Goal: Information Seeking & Learning: Learn about a topic

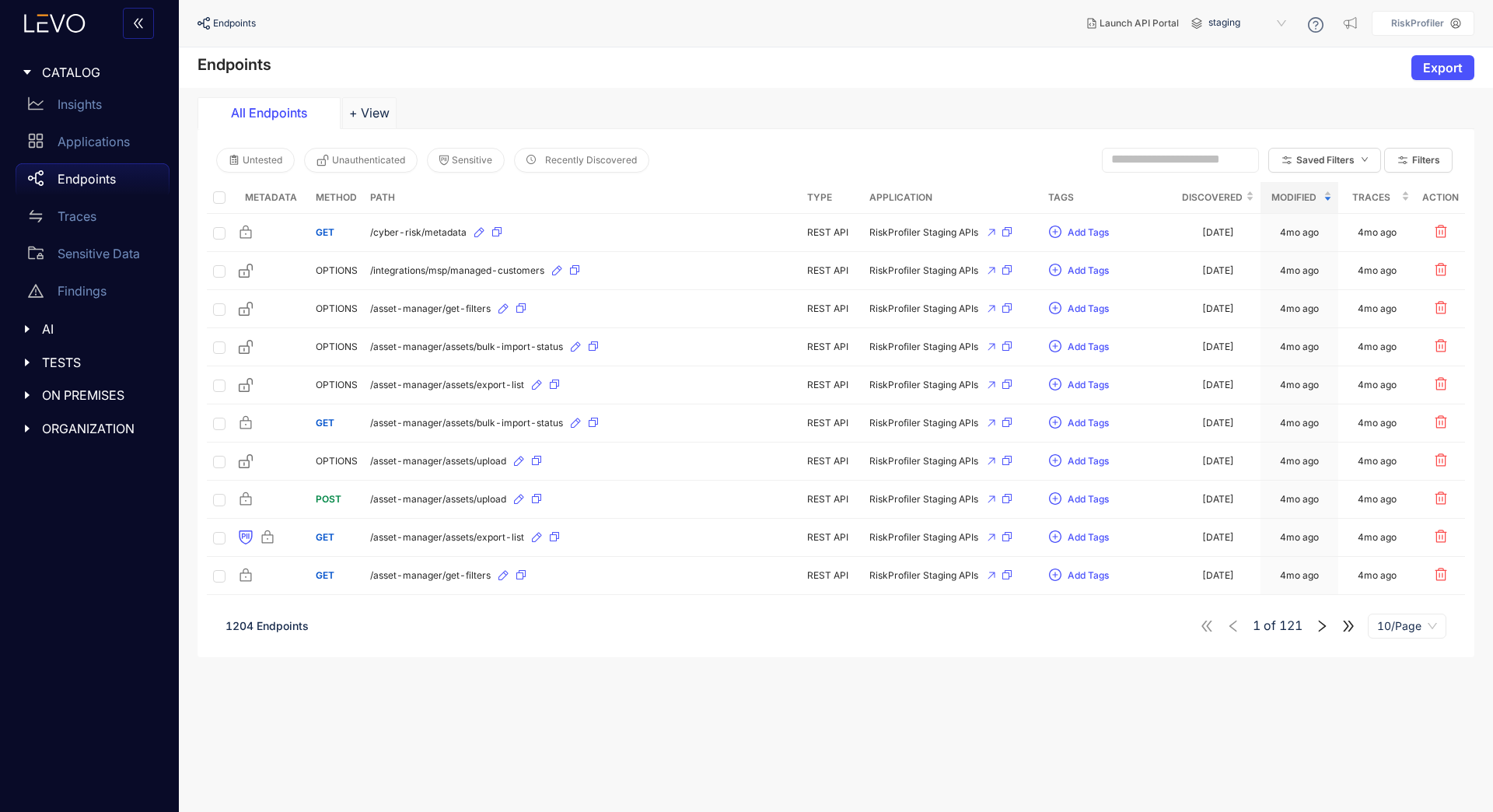
click at [1138, 160] on input "text" at bounding box center [1173, 159] width 124 height 14
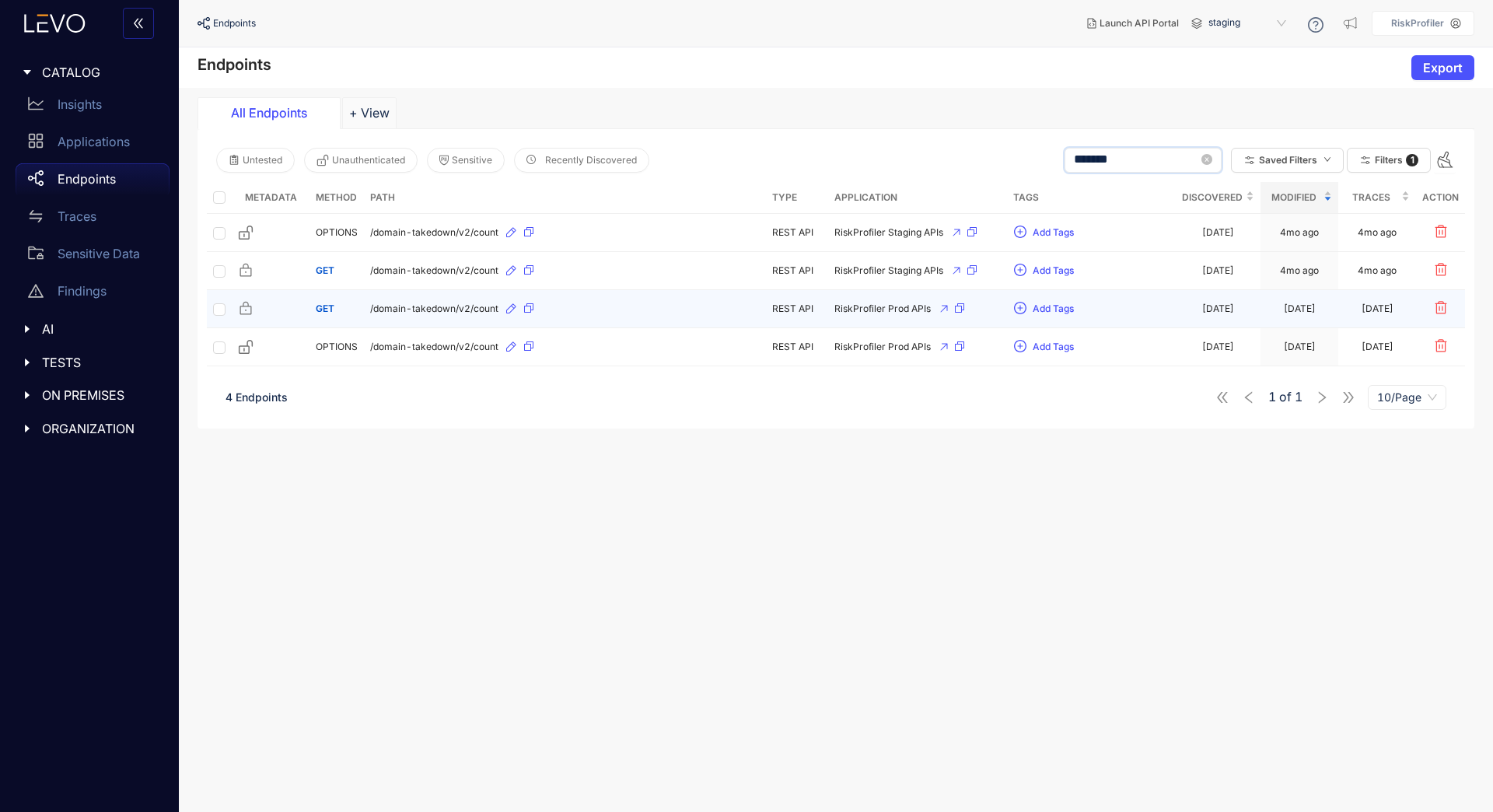
type input "*******"
click at [705, 310] on div "/domain-takedown/v2/count" at bounding box center [565, 308] width 390 height 25
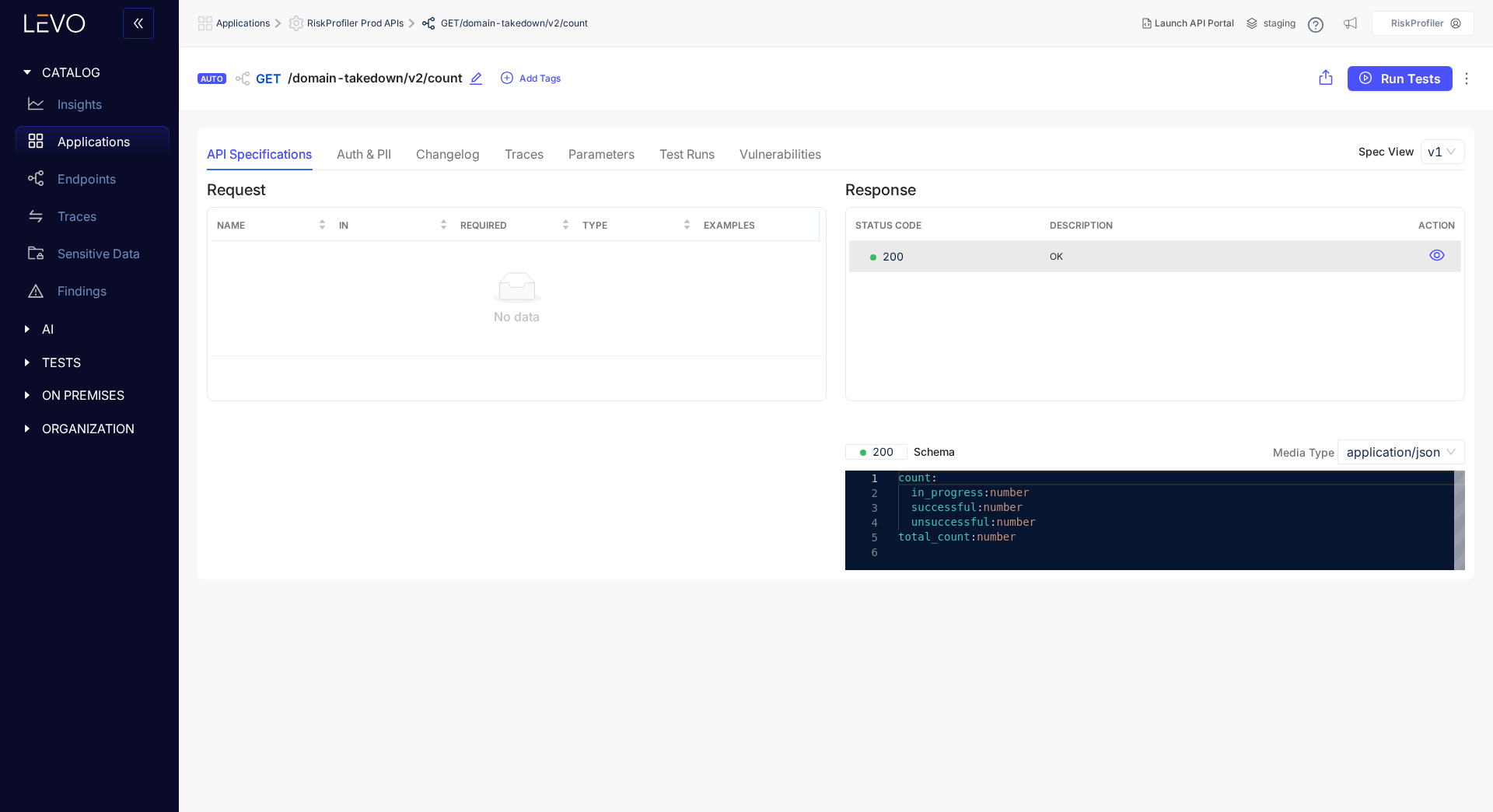
click at [362, 167] on div "Auth & PII" at bounding box center [364, 154] width 55 height 33
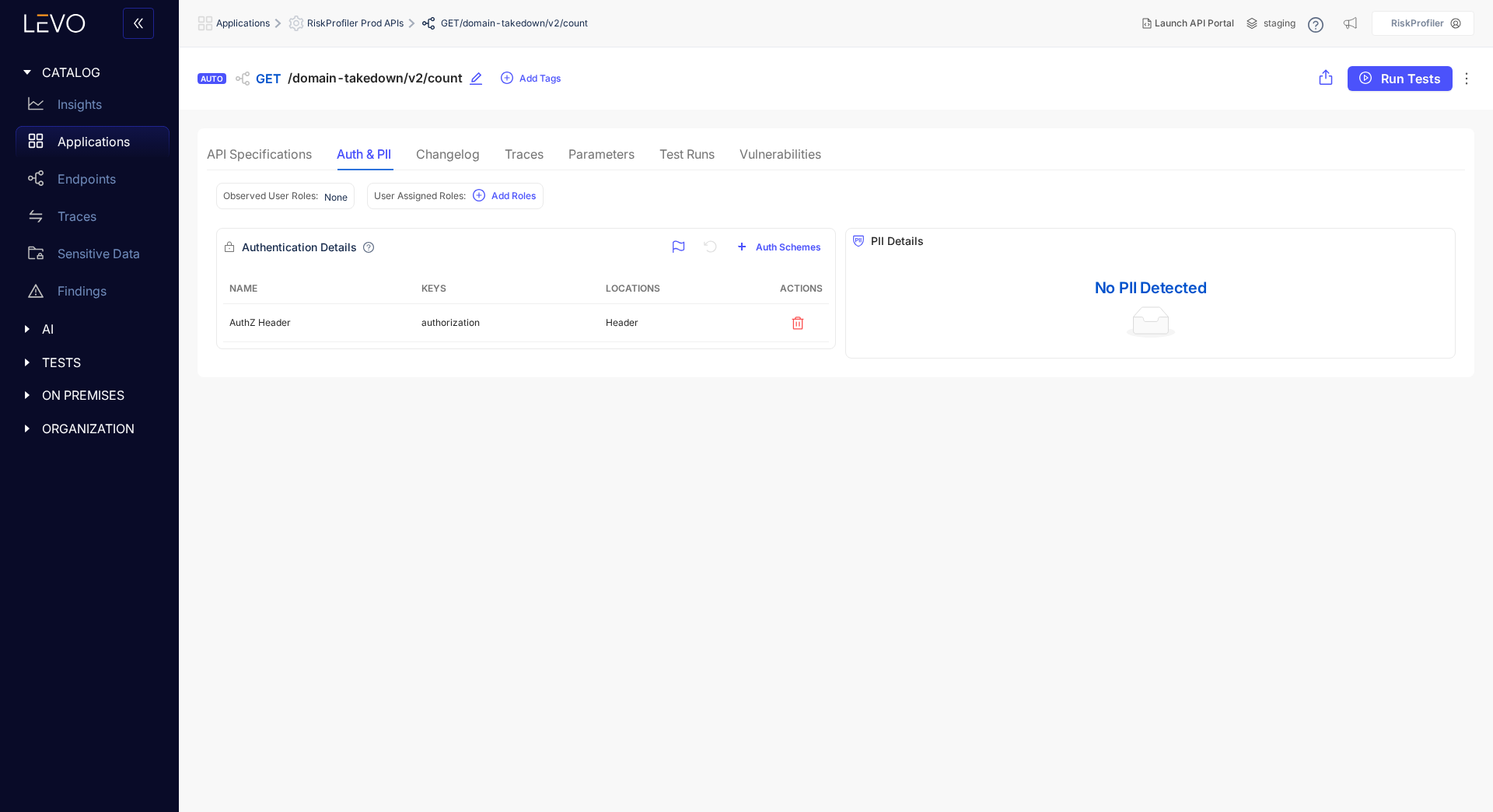
click at [454, 152] on div "Changelog" at bounding box center [447, 154] width 63 height 14
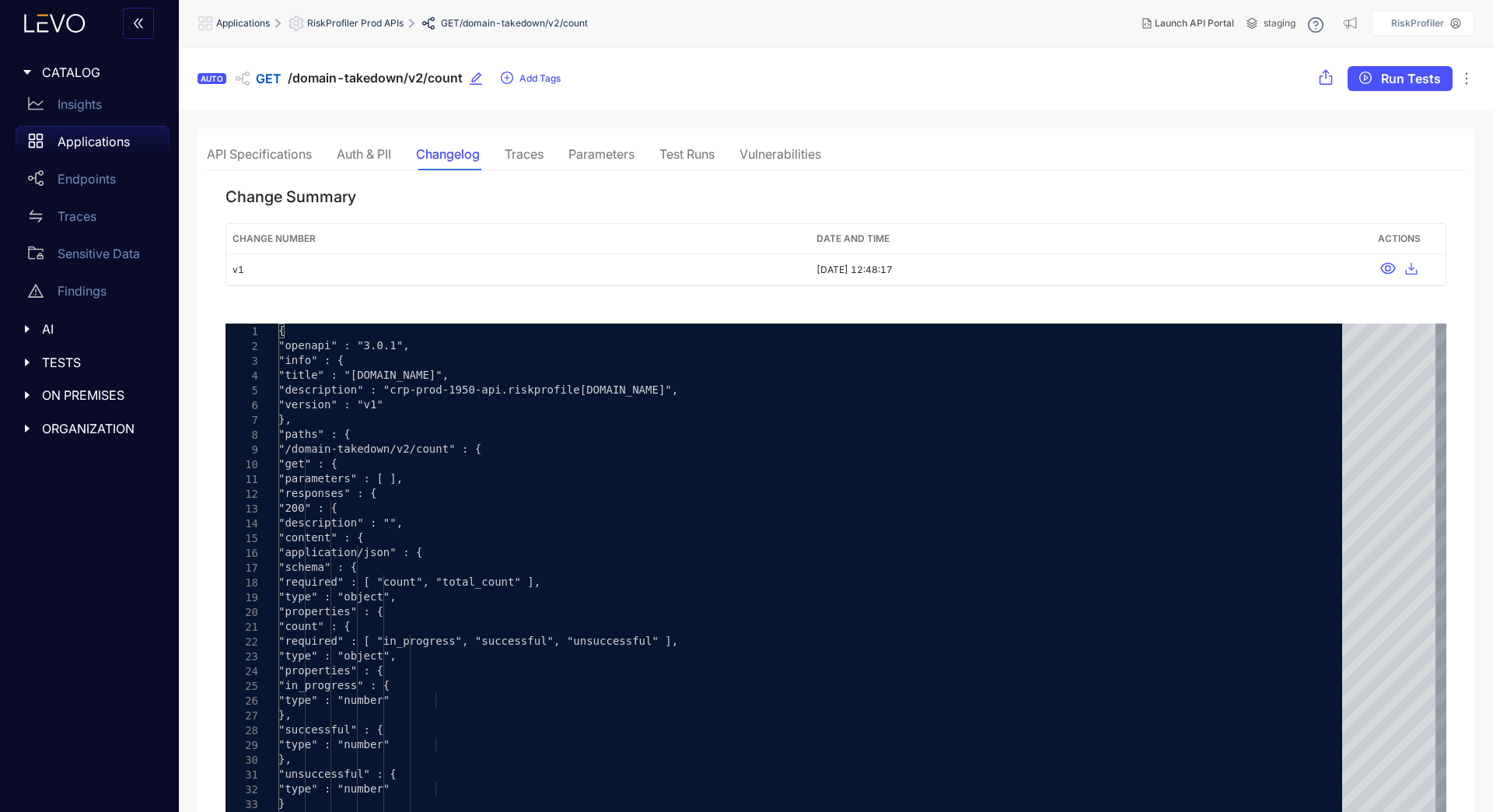
click at [538, 150] on div "Traces" at bounding box center [524, 154] width 39 height 14
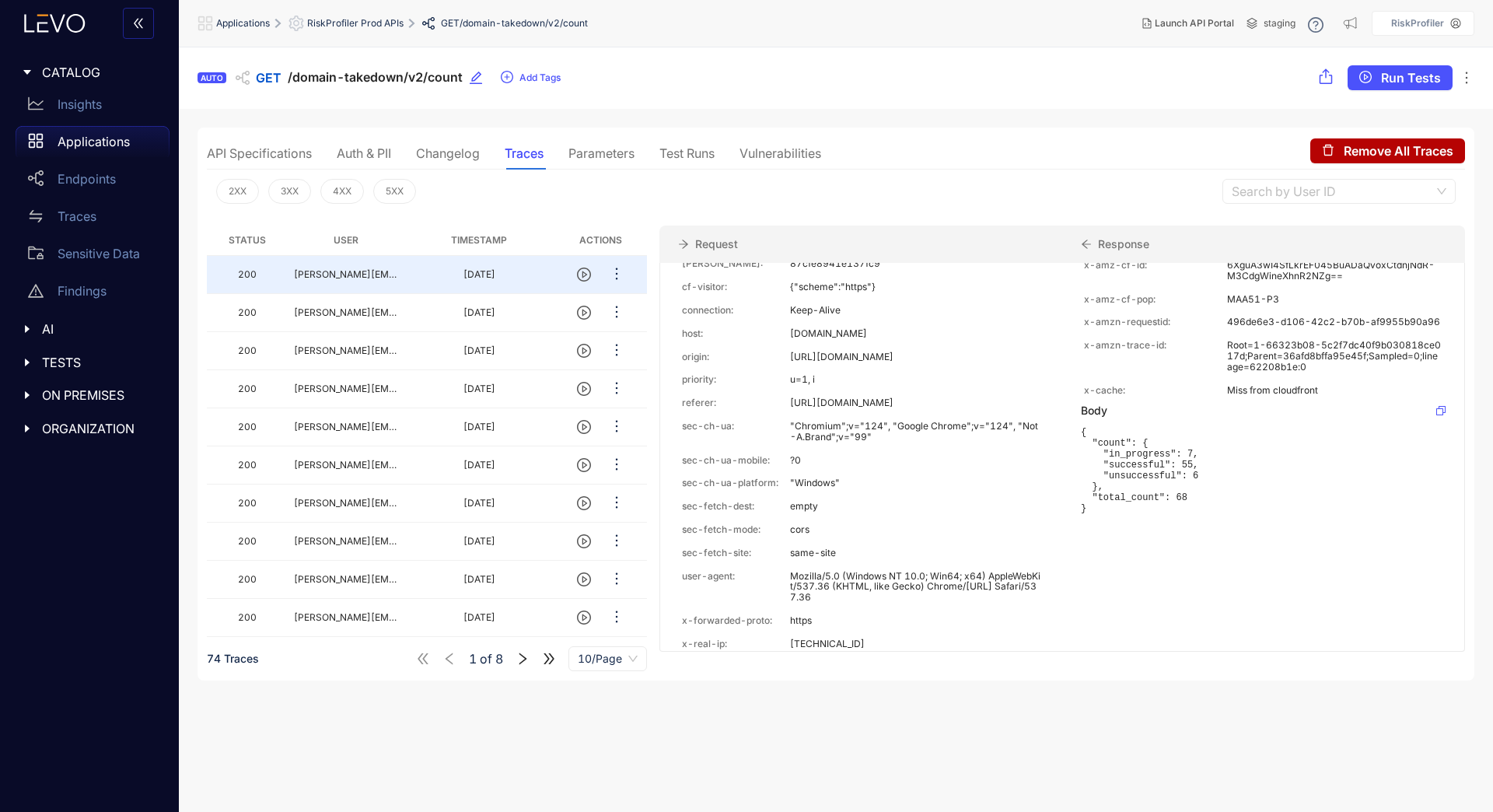
scroll to position [304, 0]
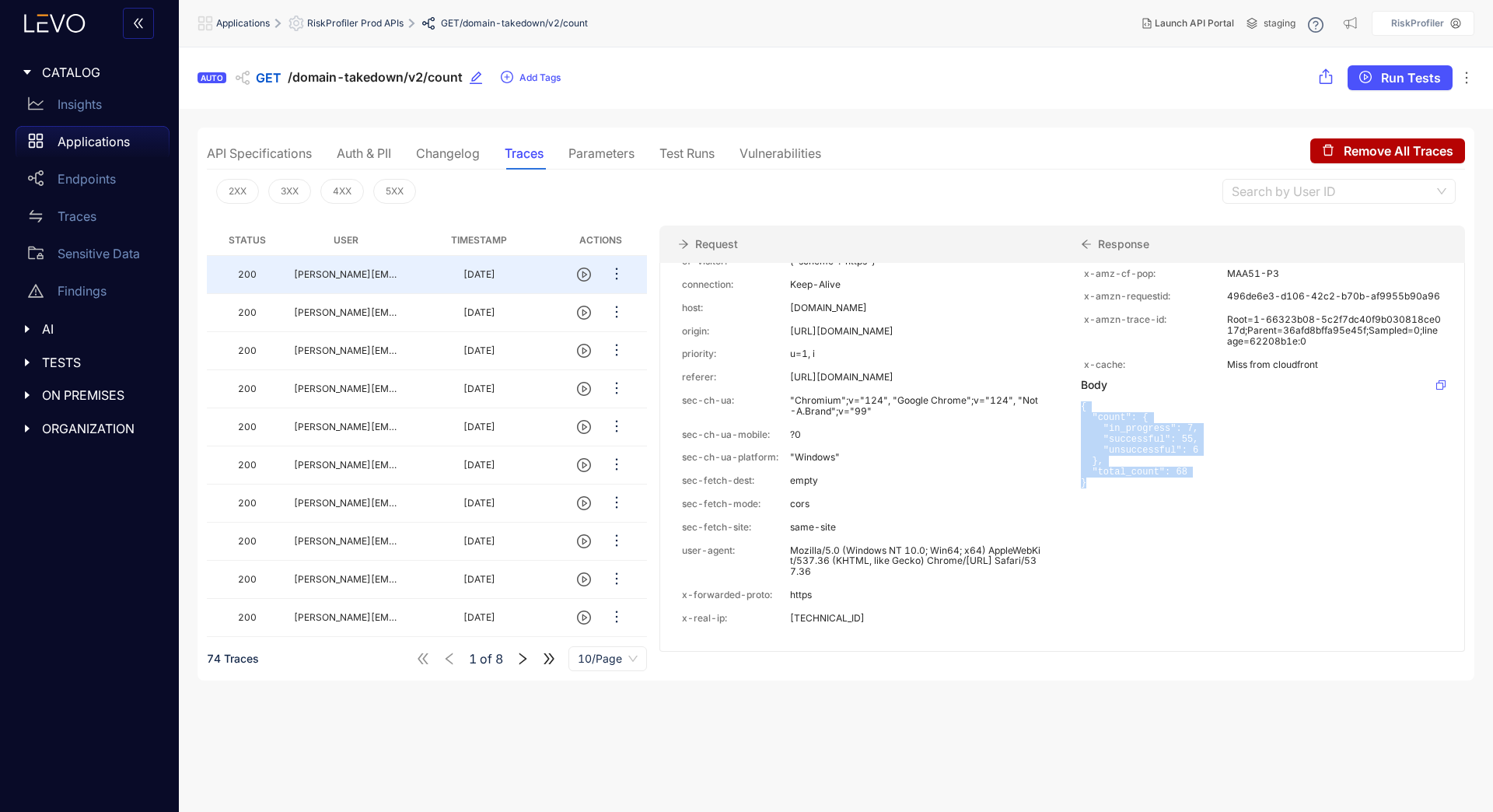
drag, startPoint x: 1089, startPoint y: 496, endPoint x: 1076, endPoint y: 408, distance: 89.0
click at [1076, 408] on div "Headers access-control-allow-origin: * cf-cache-status: DYNAMIC [PERSON_NAME]: …" at bounding box center [1263, 306] width 402 height 693
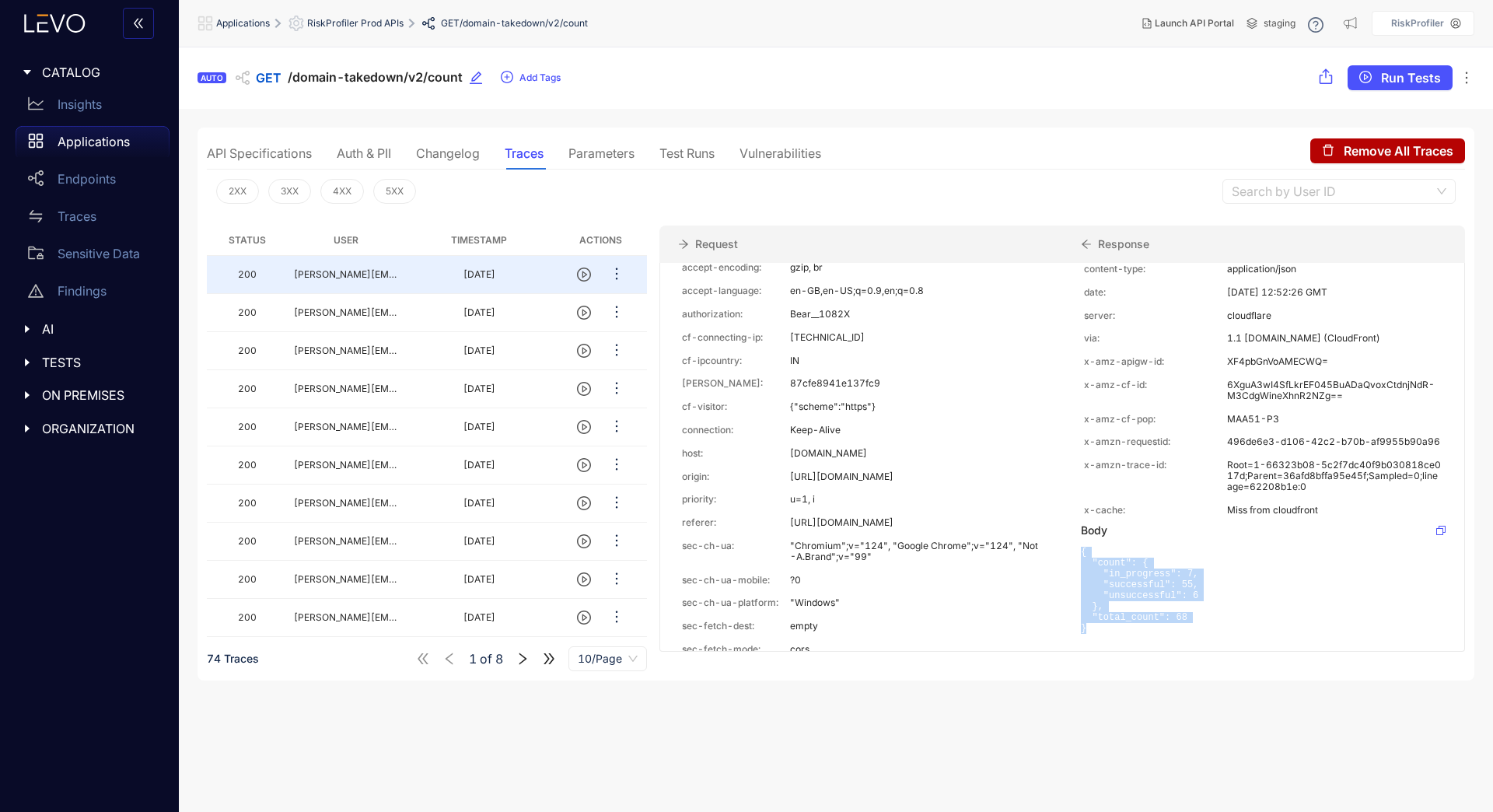
scroll to position [171, 0]
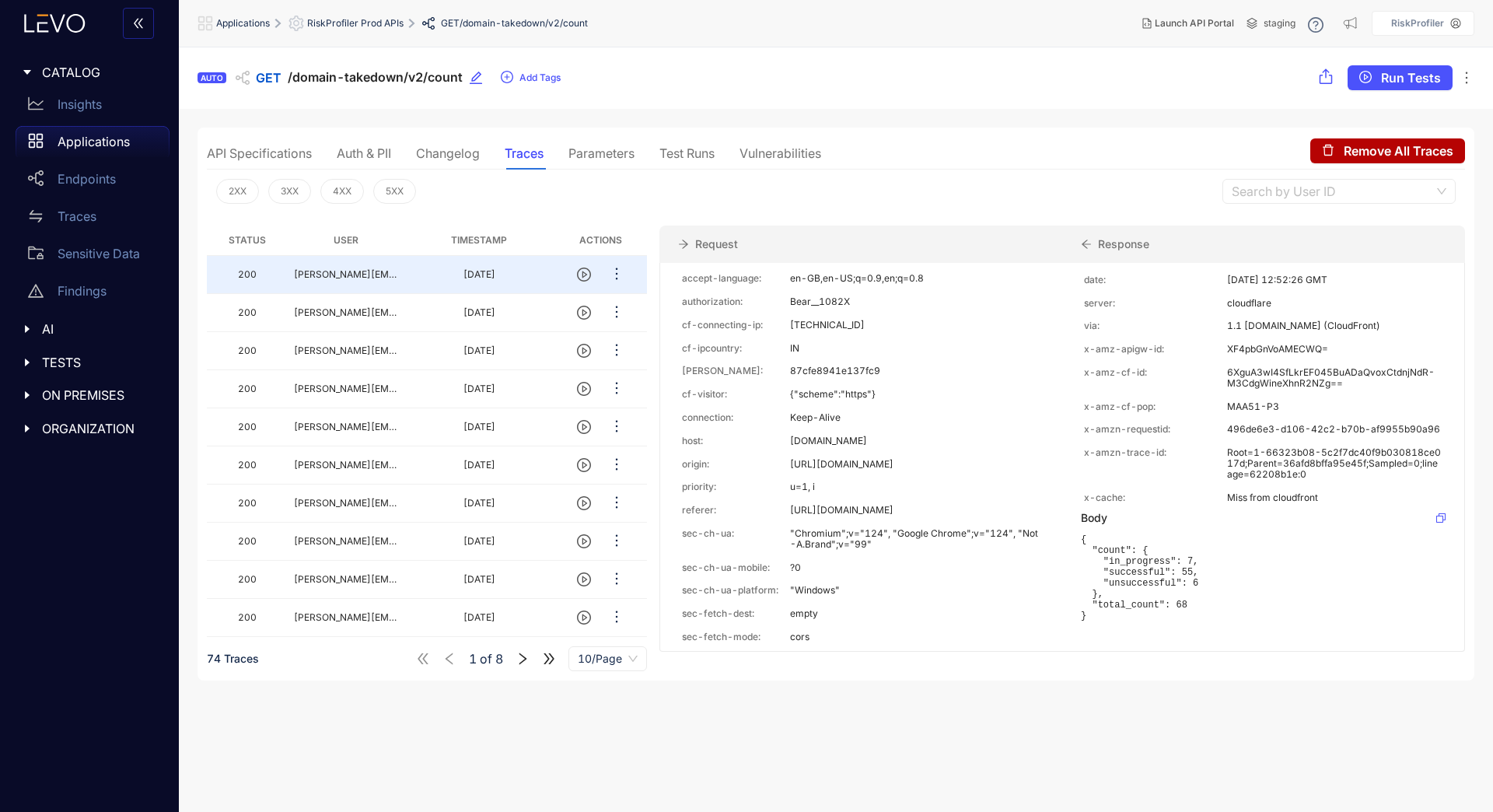
click at [1076, 408] on div "Headers access-control-allow-origin: * cf-cache-status: DYNAMIC [PERSON_NAME]: …" at bounding box center [1263, 439] width 402 height 693
click at [986, 426] on div "connection: Keep-Alive" at bounding box center [862, 418] width 365 height 17
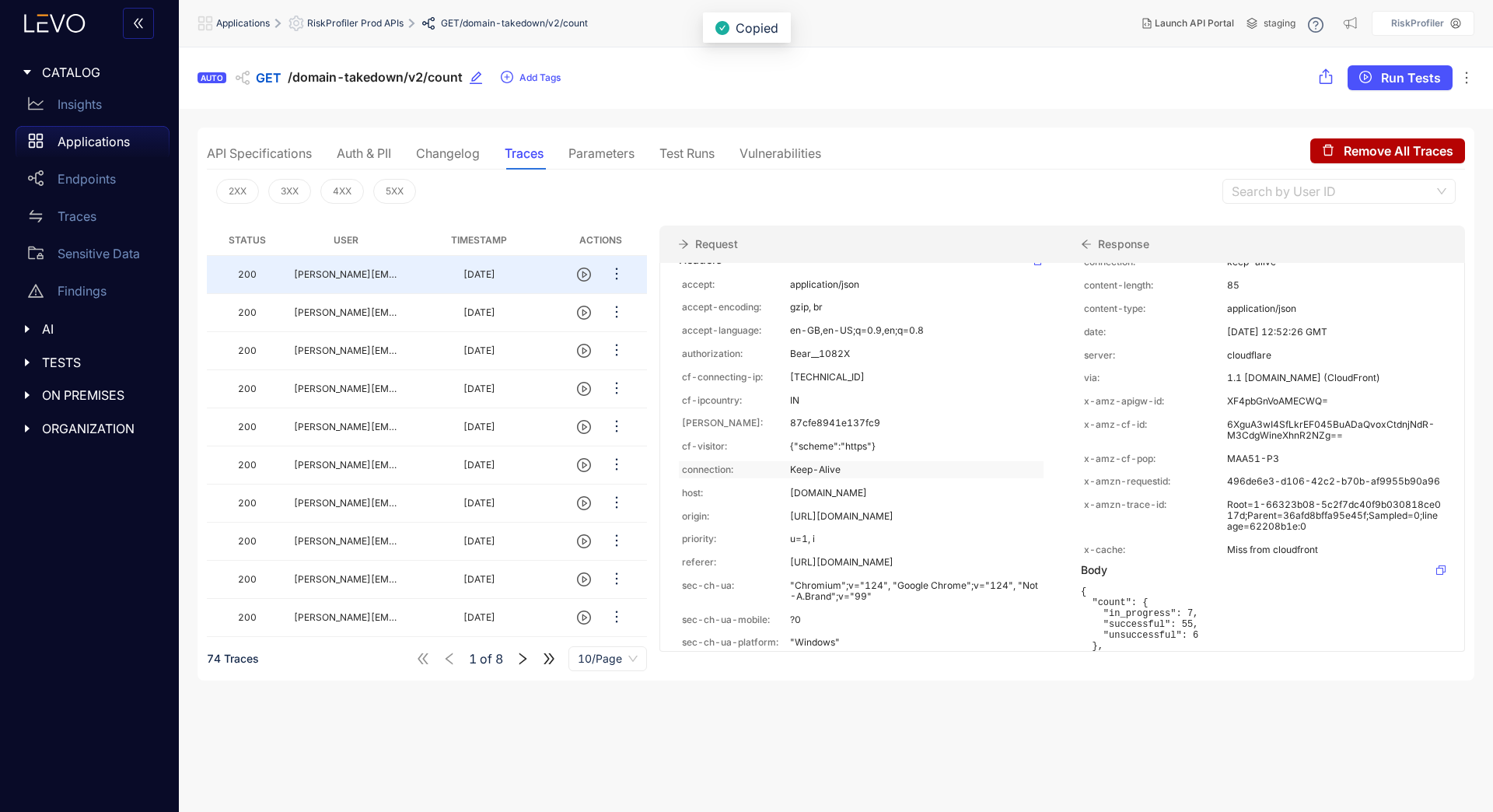
scroll to position [0, 0]
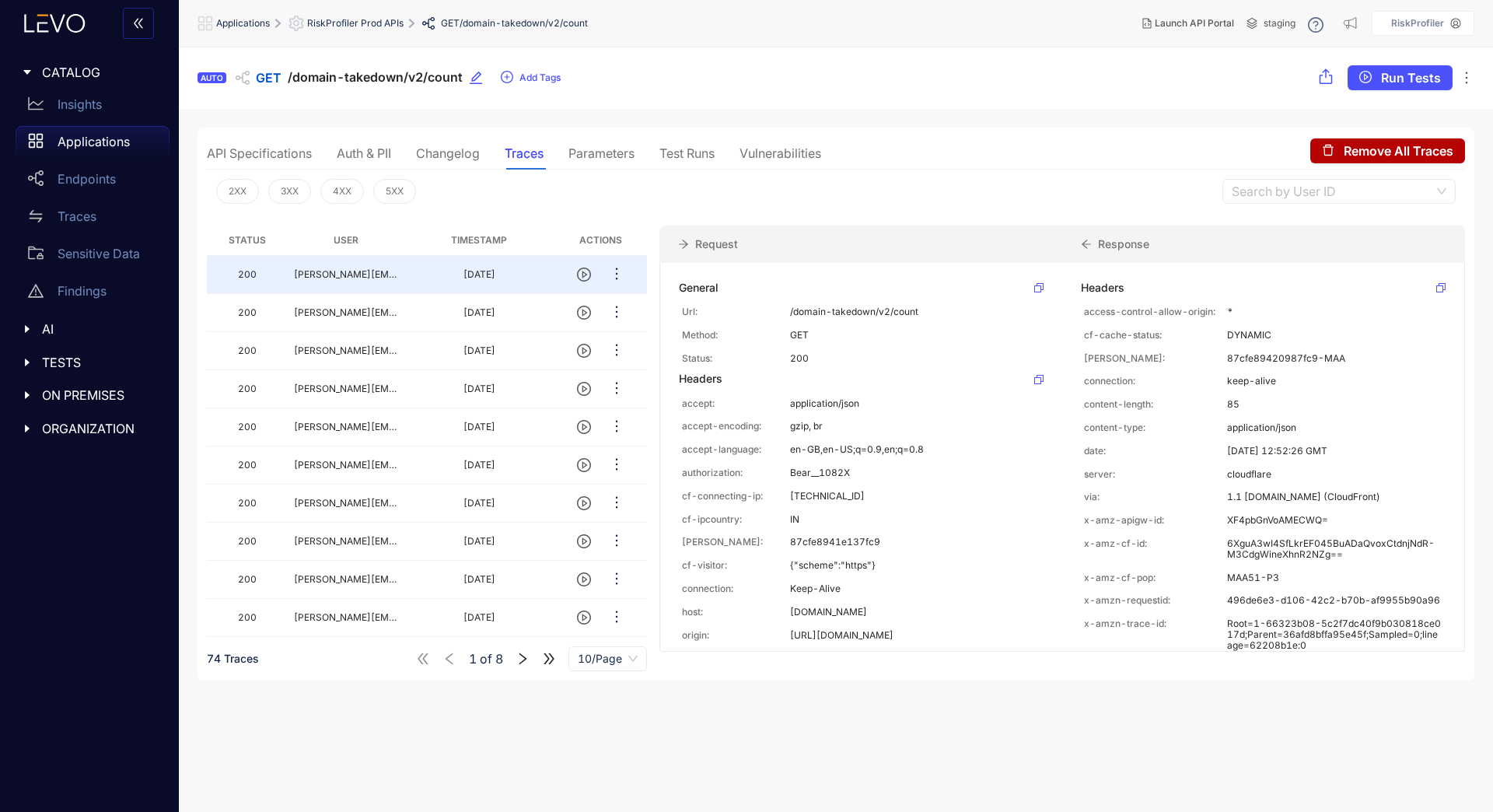
click at [613, 155] on div "Parameters" at bounding box center [601, 153] width 66 height 14
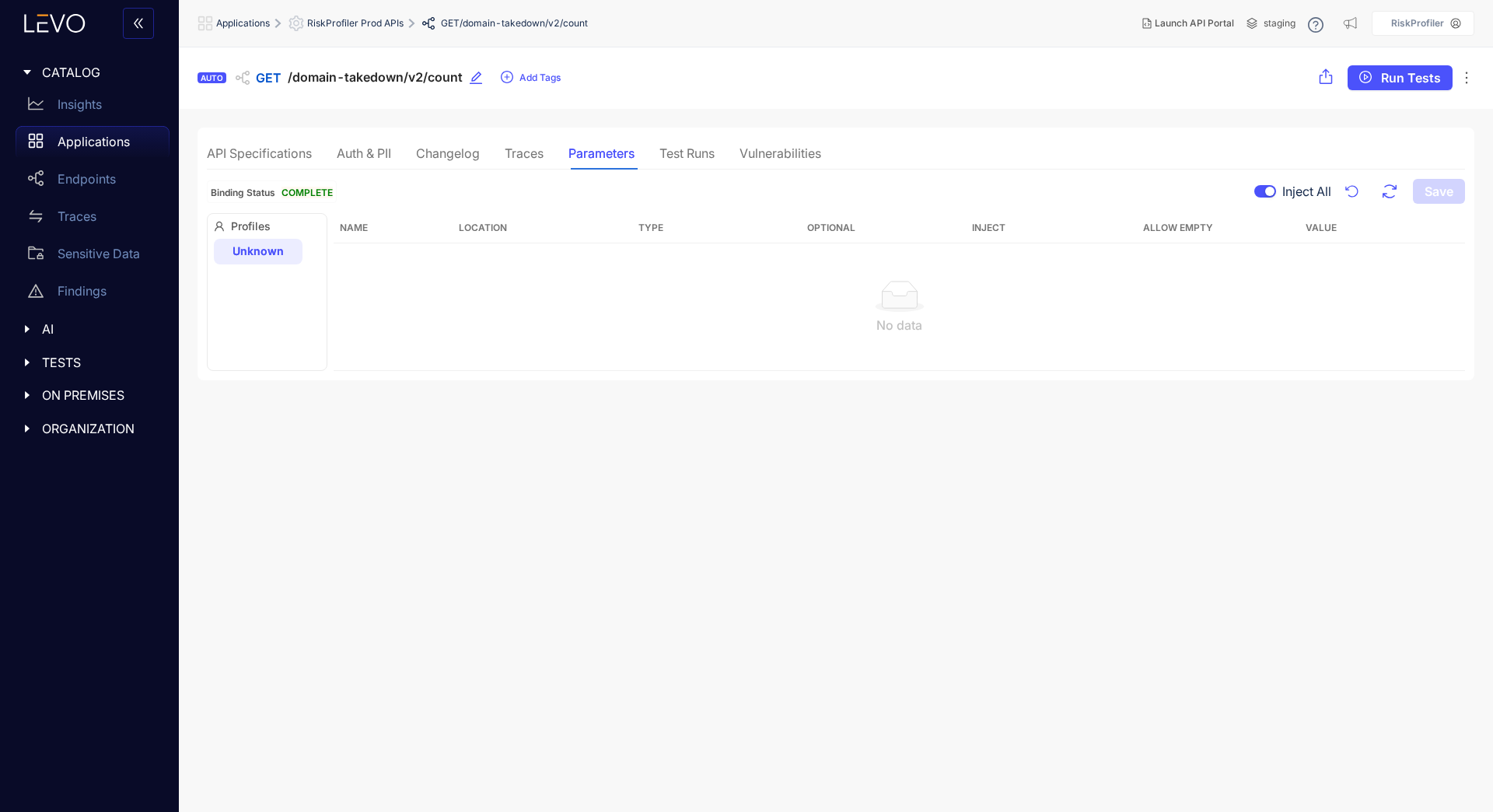
click at [658, 163] on div "API Specifications Auth & PII Changelog Traces Parameters Test Runs Vulnerabili…" at bounding box center [513, 154] width 614 height 33
click at [689, 158] on div "Test Runs" at bounding box center [687, 153] width 56 height 14
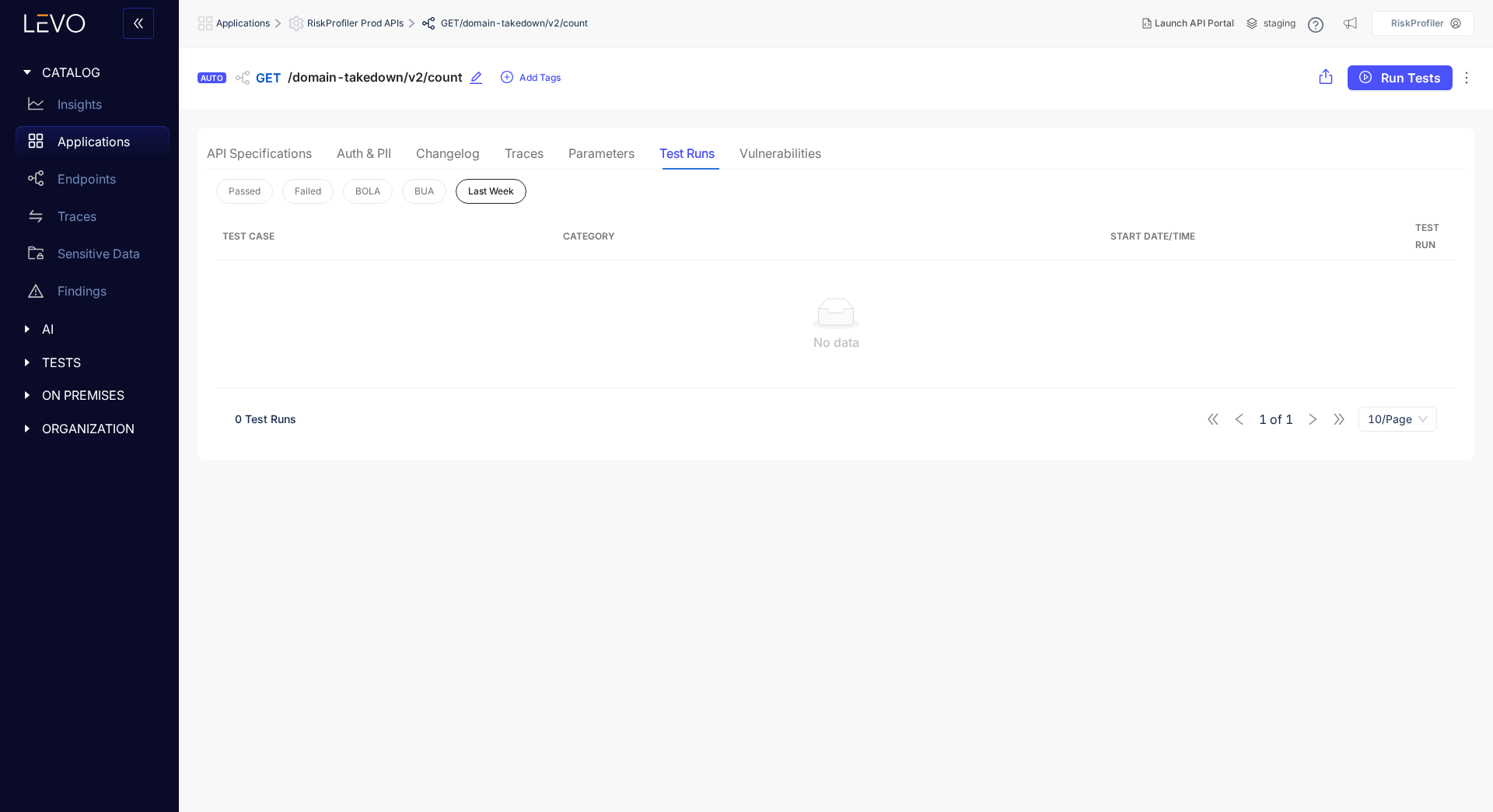
click at [775, 162] on div "Vulnerabilities" at bounding box center [780, 154] width 82 height 33
click at [264, 148] on div "API Specifications" at bounding box center [259, 153] width 105 height 14
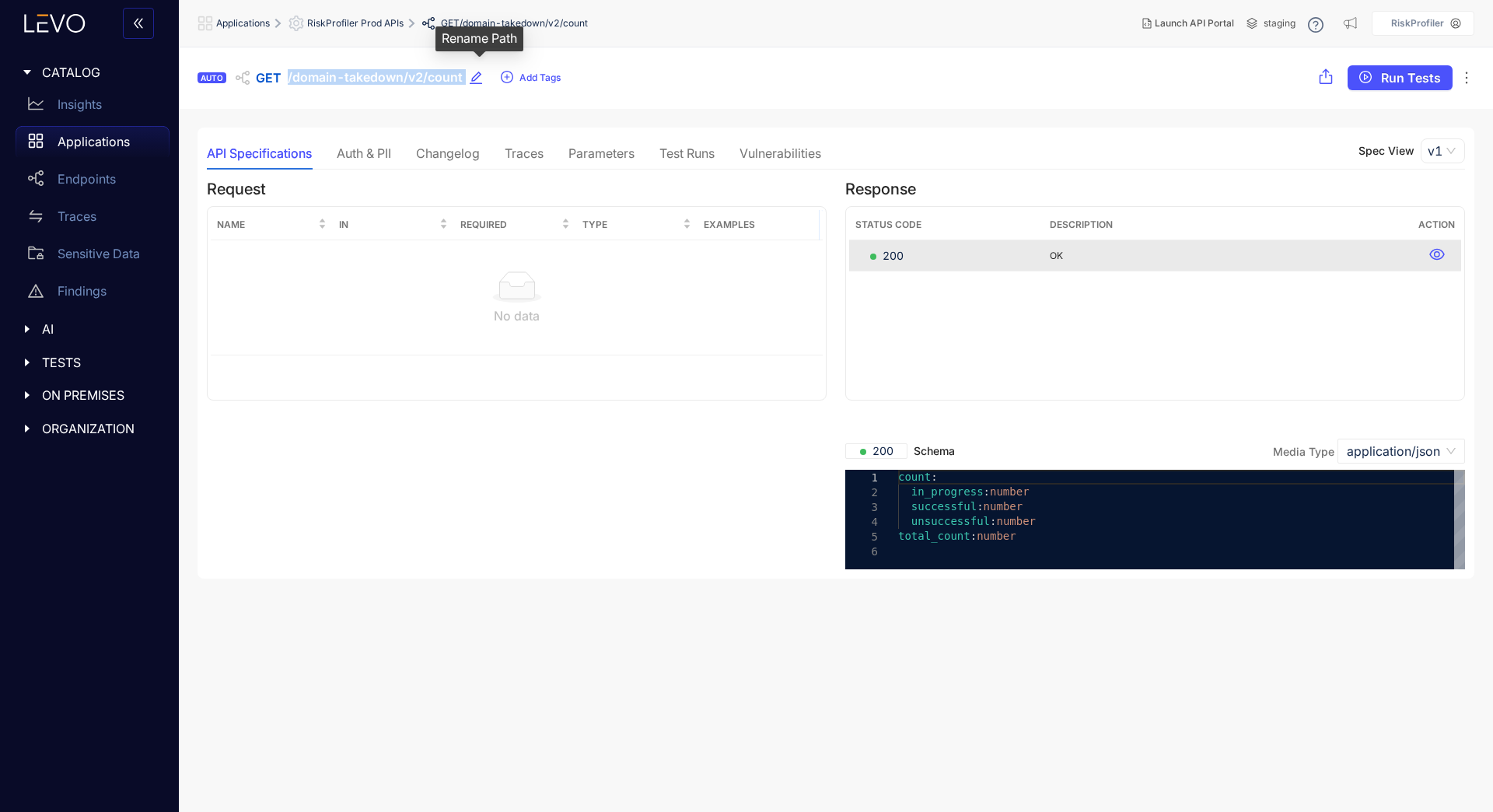
drag, startPoint x: 288, startPoint y: 76, endPoint x: 464, endPoint y: 85, distance: 176.2
click at [464, 85] on div "AUTO GET /domain-takedown/v2/count Add Tags" at bounding box center [379, 77] width 364 height 25
copy div "/domain-takedown/v2/count Add Tags Run Tests"
click at [152, 597] on div "CATALOG Insights Applications Endpoints Traces Sensitive Data Findings AI TESTS…" at bounding box center [89, 406] width 179 height 812
click at [794, 160] on div "Vulnerabilities" at bounding box center [780, 153] width 82 height 14
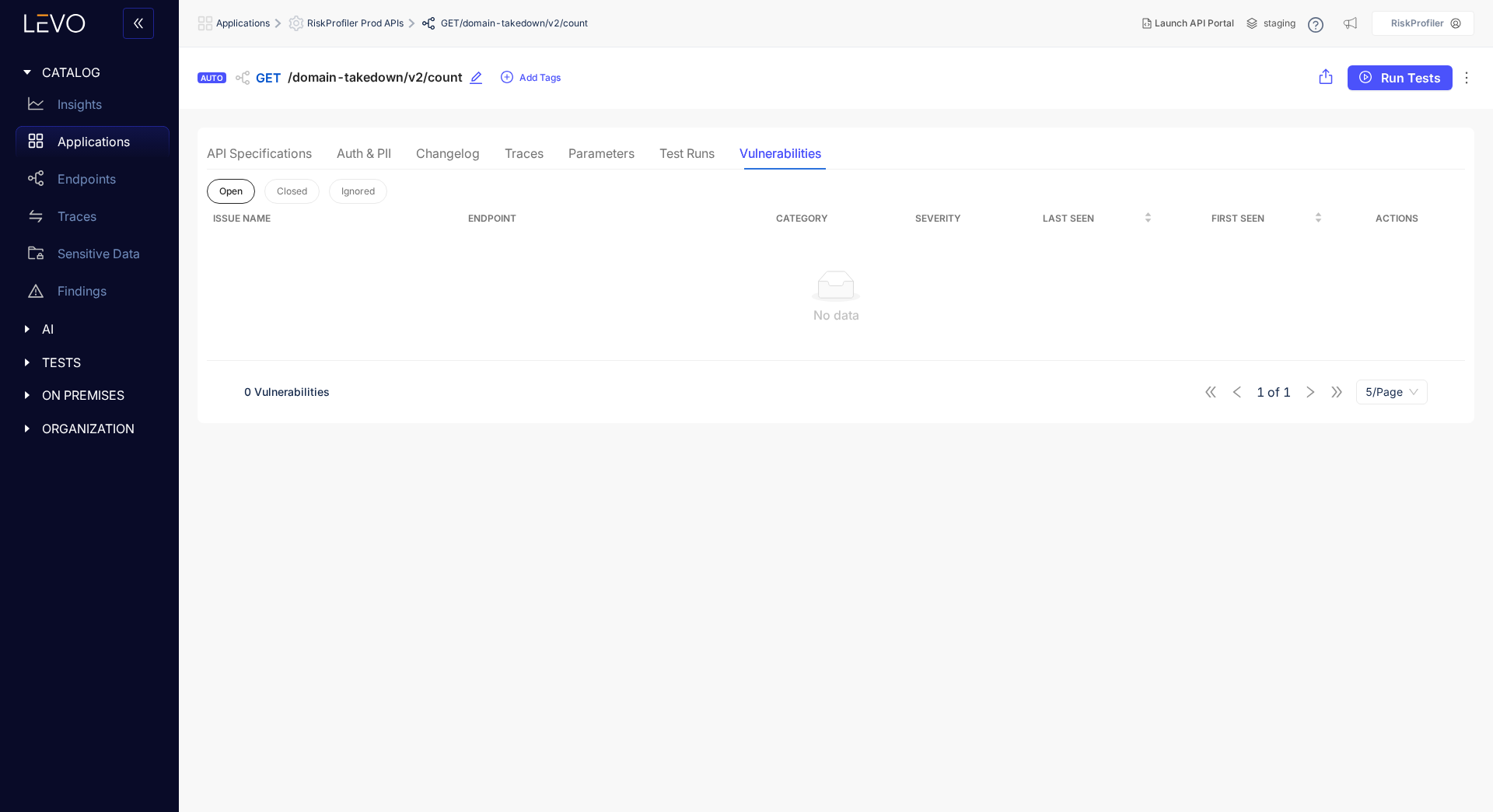
click at [588, 150] on div "Parameters" at bounding box center [601, 153] width 66 height 14
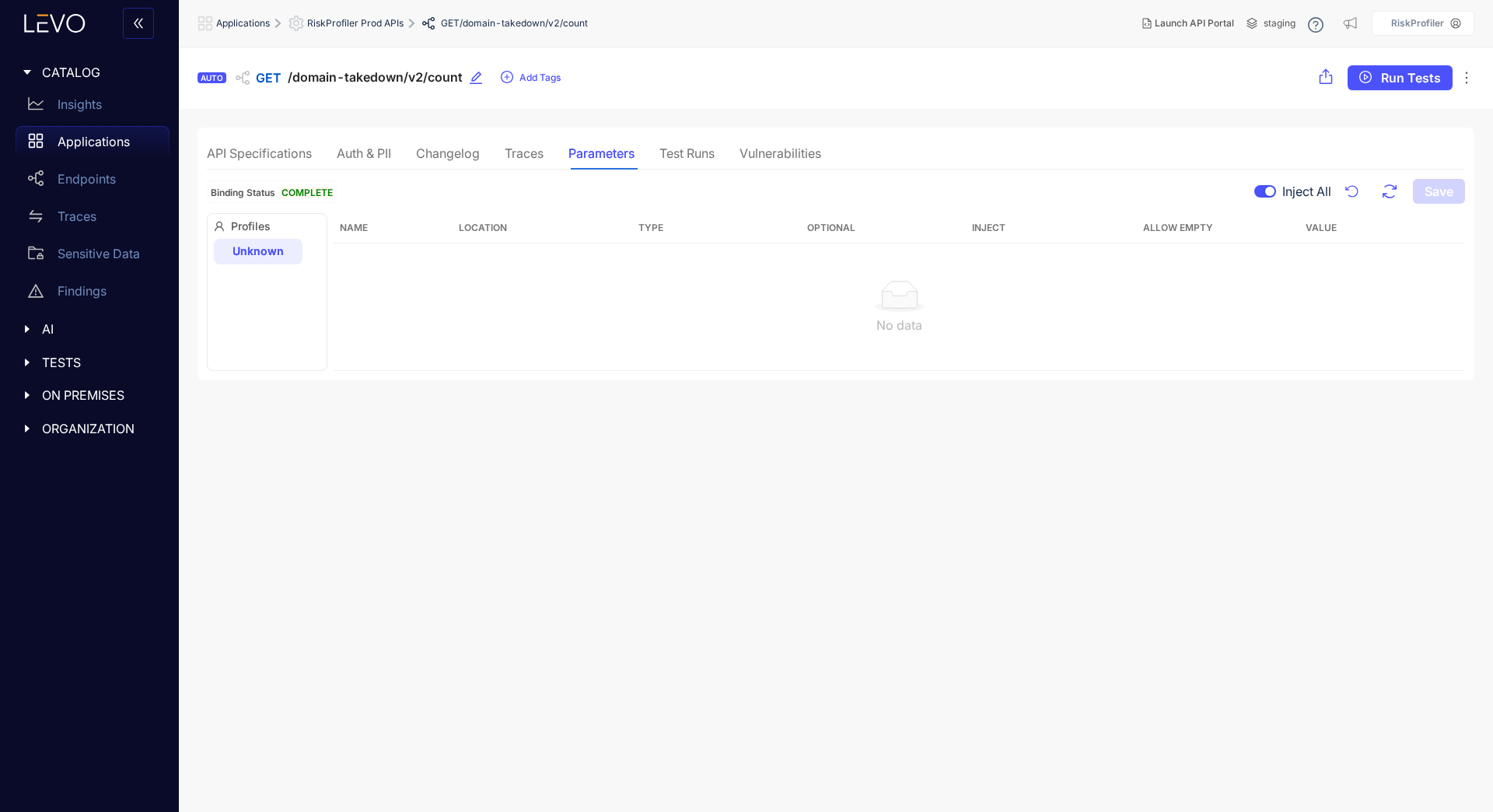
click at [531, 157] on div "Traces" at bounding box center [524, 153] width 39 height 14
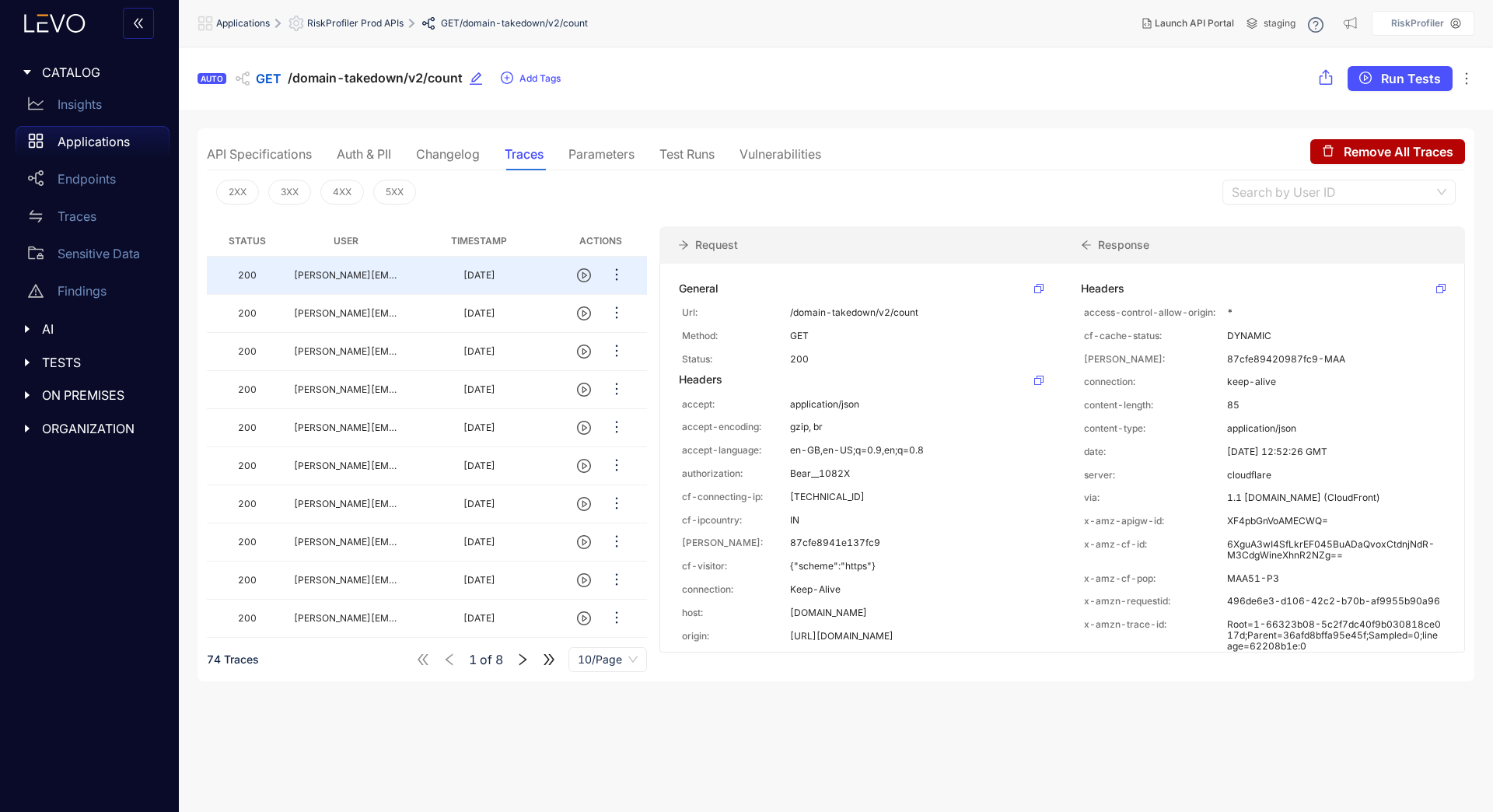
scroll to position [304, 0]
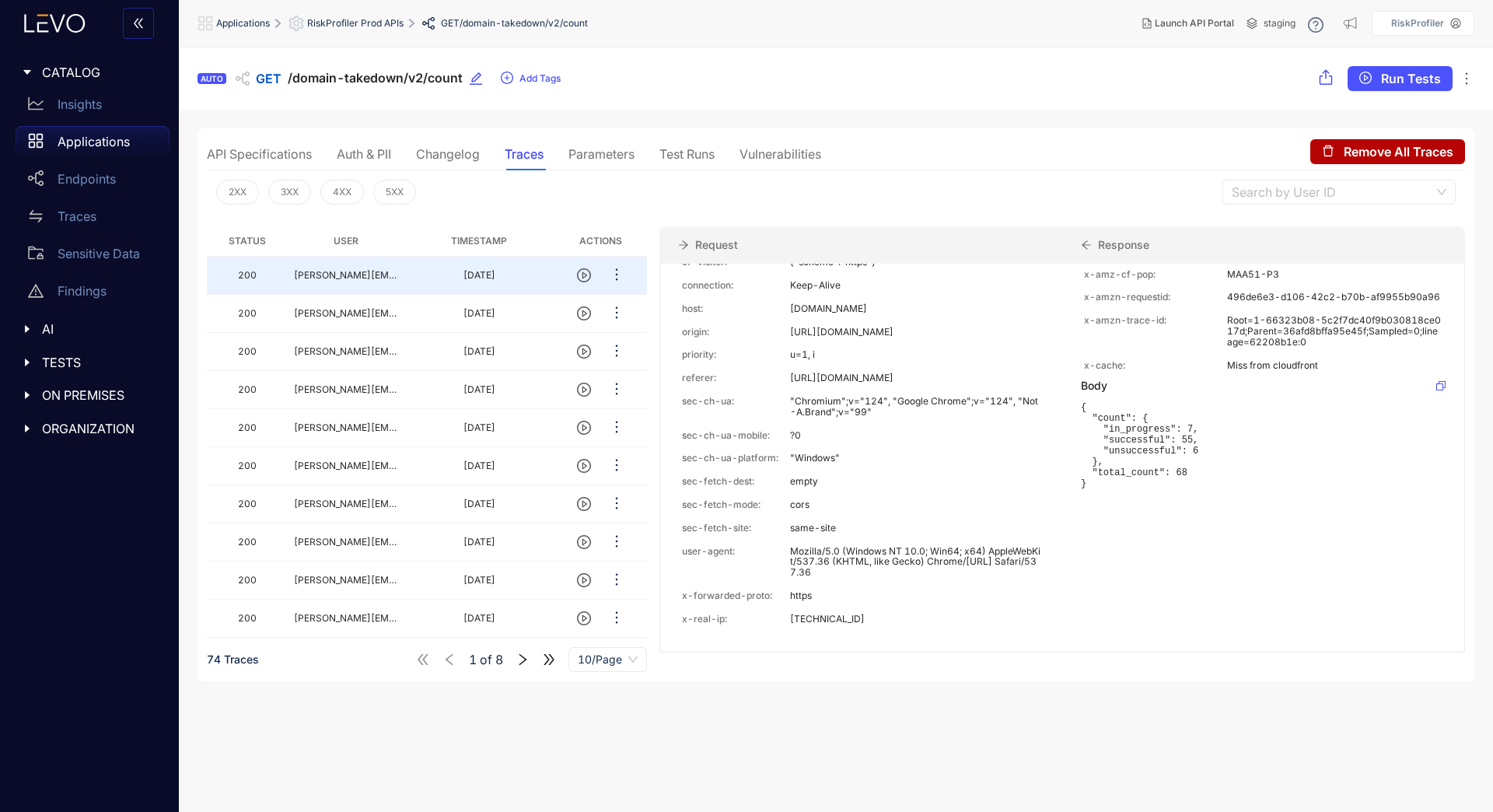
click at [1438, 390] on icon at bounding box center [1441, 386] width 10 height 10
click at [1437, 390] on icon at bounding box center [1441, 386] width 10 height 10
click at [168, 641] on div "CATALOG Insights Applications Endpoints Traces Sensitive Data Findings AI TESTS…" at bounding box center [89, 406] width 179 height 812
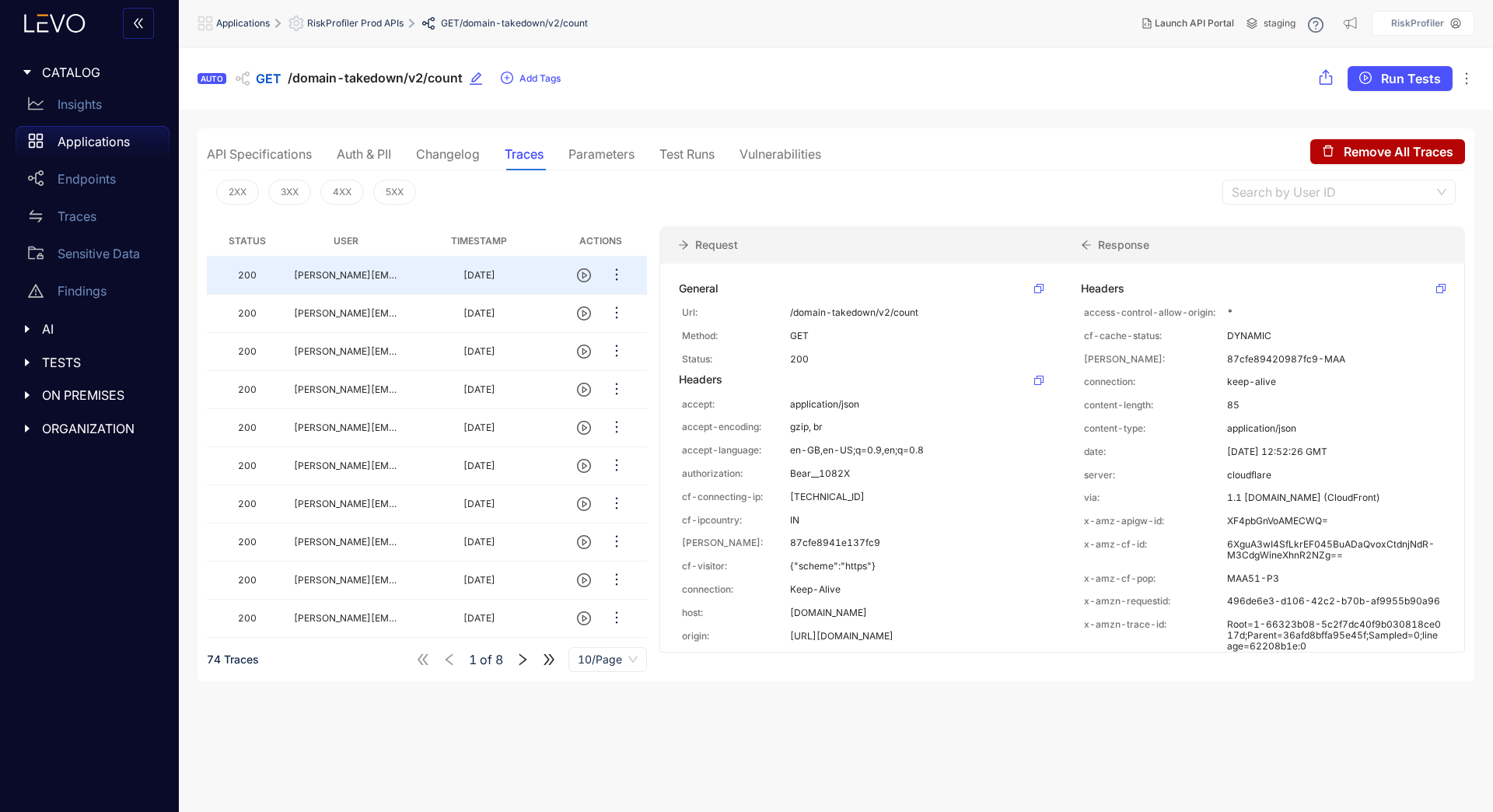
click at [449, 152] on div "Changelog" at bounding box center [447, 154] width 63 height 14
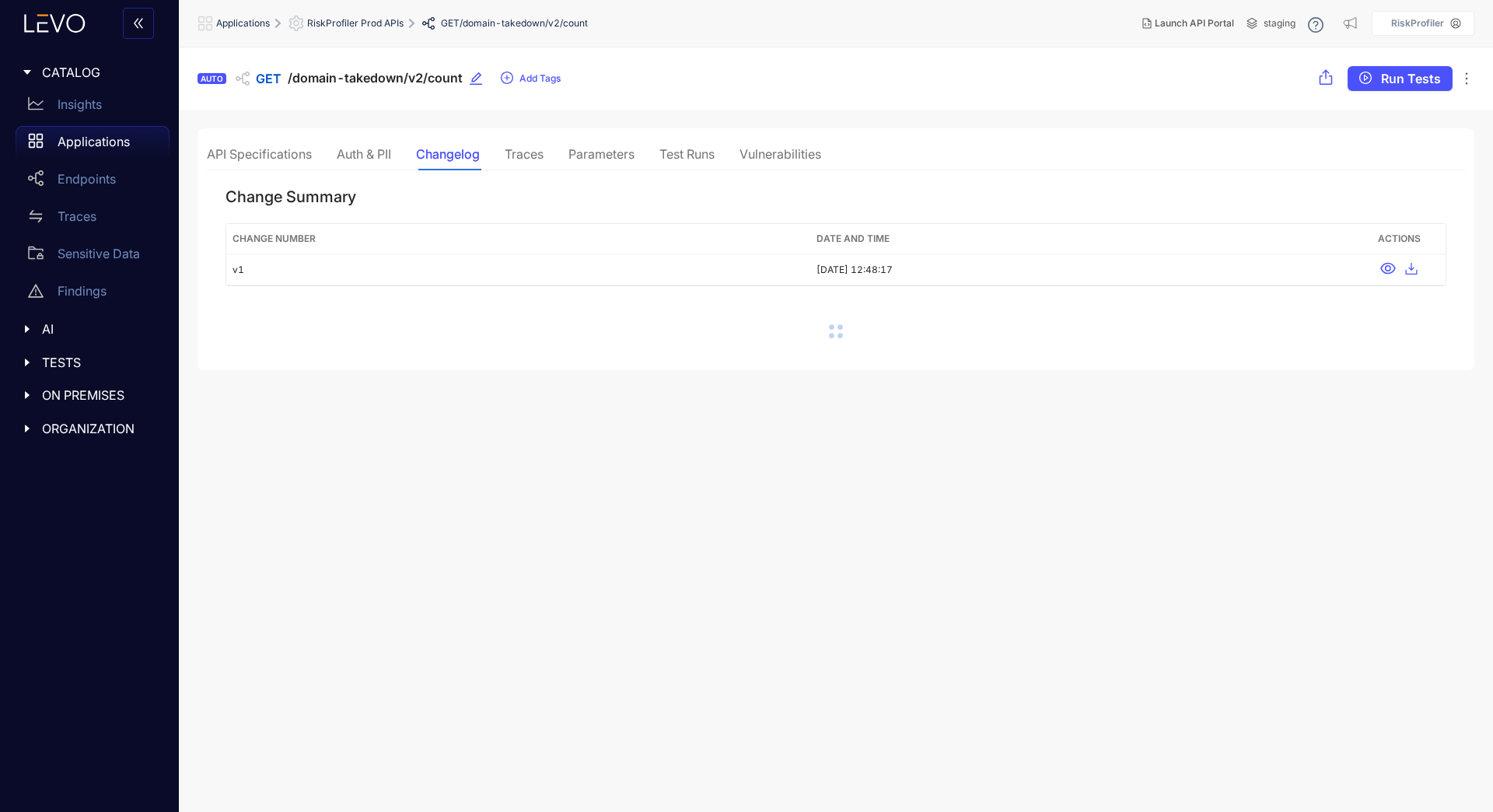
click at [509, 147] on div "Traces" at bounding box center [524, 154] width 39 height 14
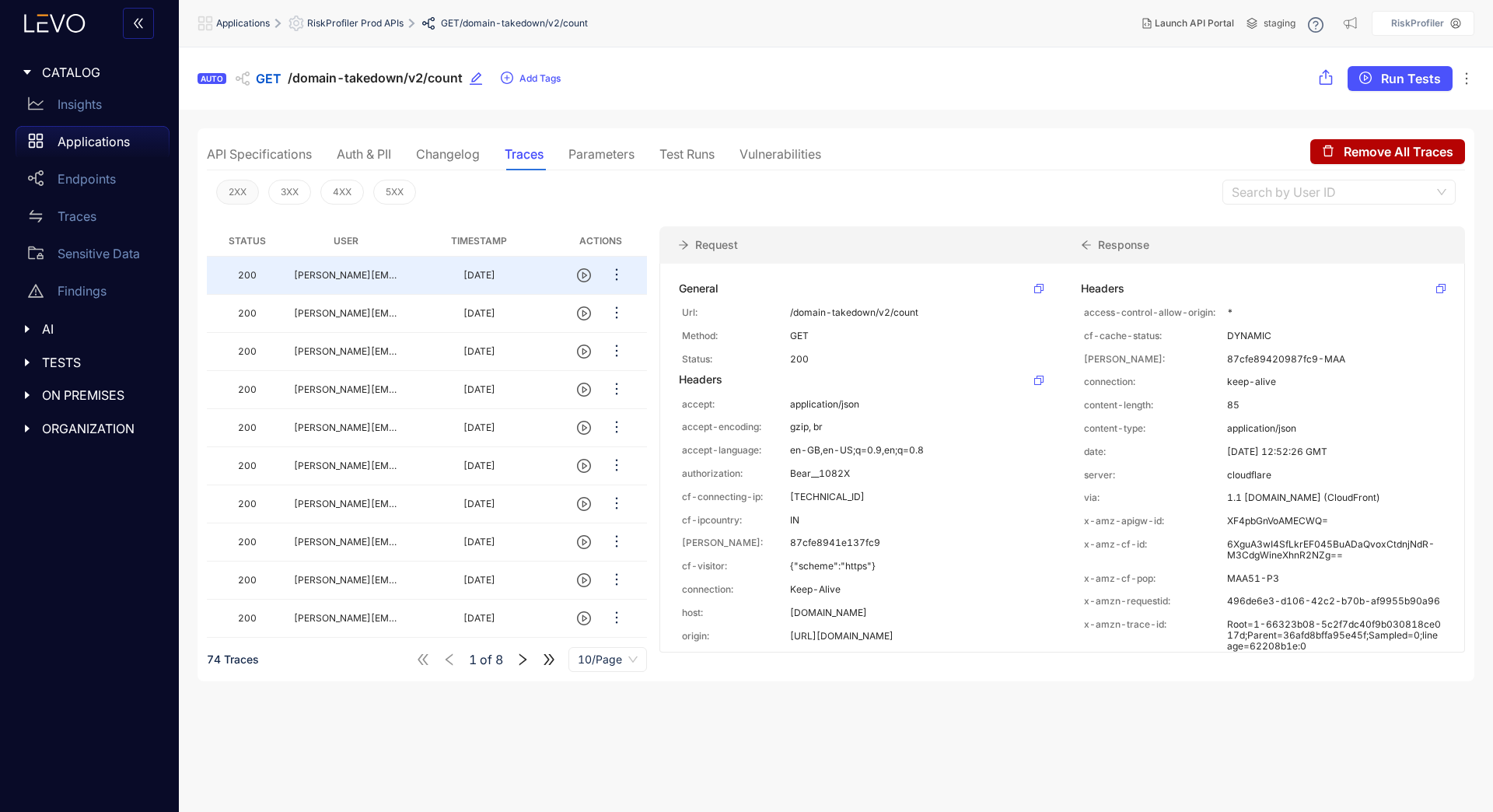
click at [246, 197] on span "2XX" at bounding box center [237, 192] width 18 height 11
click at [233, 239] on th "Status" at bounding box center [247, 241] width 81 height 30
click at [294, 188] on span "3XX" at bounding box center [289, 192] width 18 height 11
click at [237, 195] on span "2XX" at bounding box center [237, 192] width 18 height 11
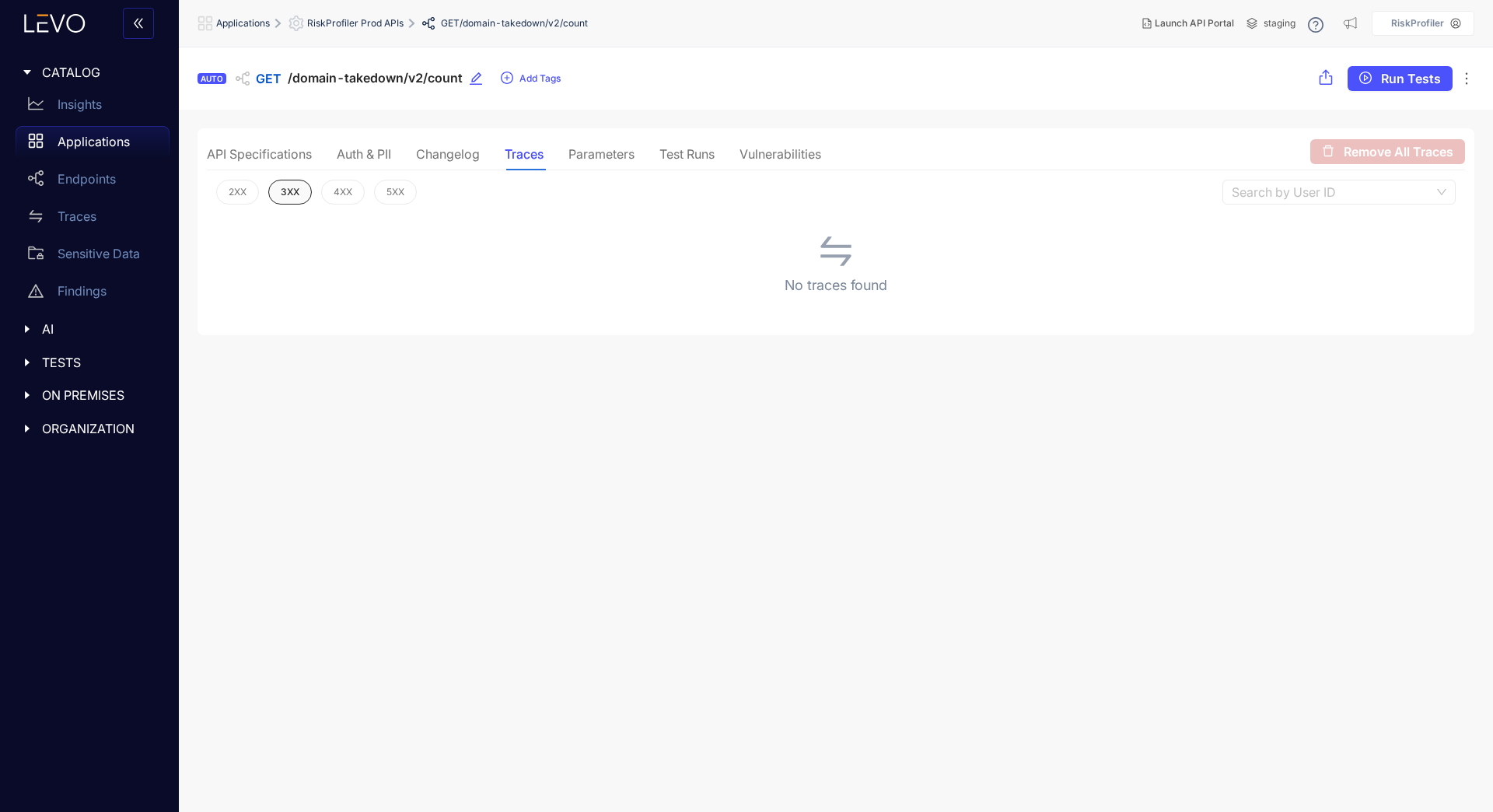
click at [294, 193] on span "3XX" at bounding box center [289, 192] width 18 height 11
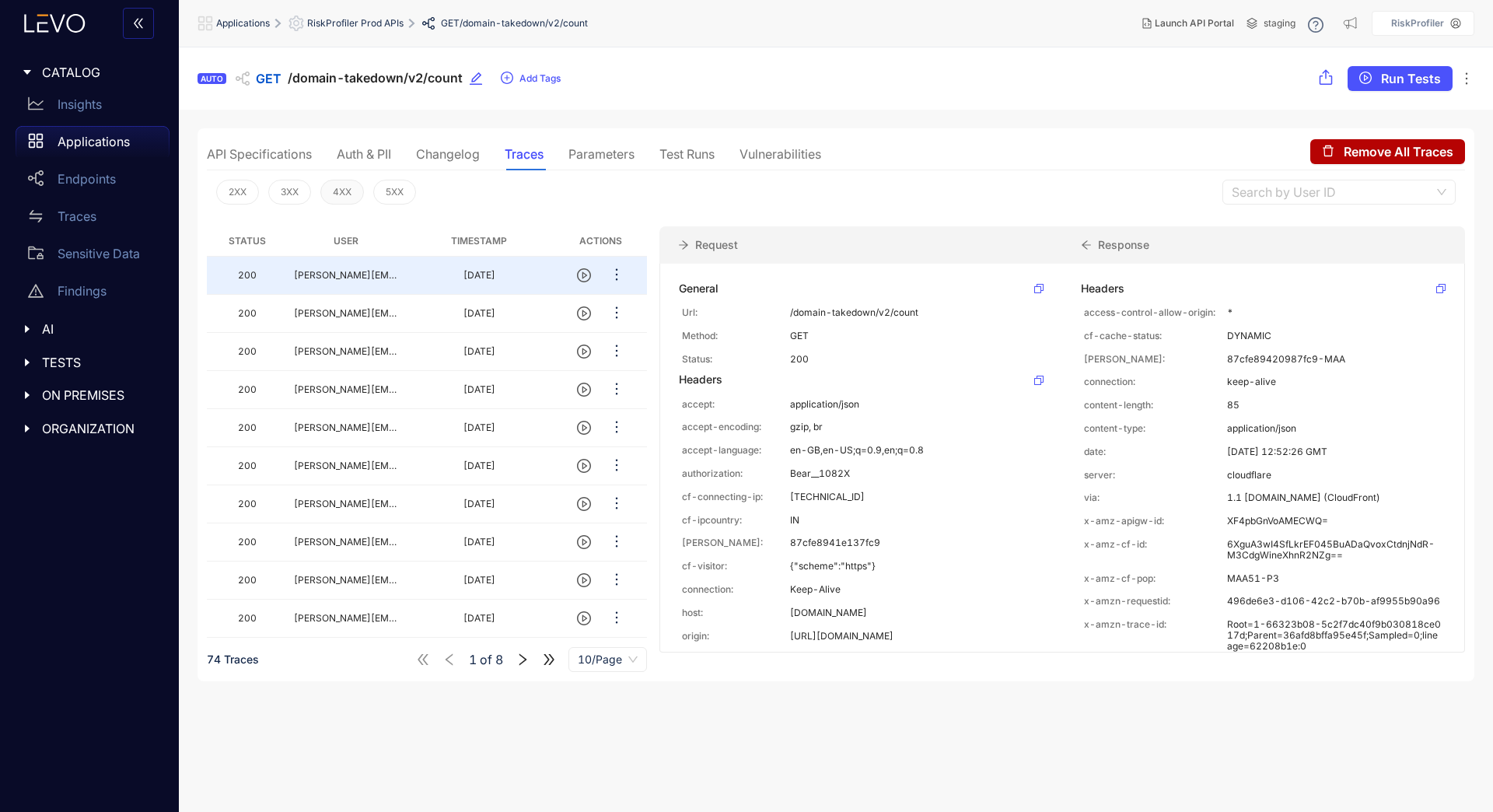
click at [338, 195] on span "4XX" at bounding box center [341, 192] width 18 height 11
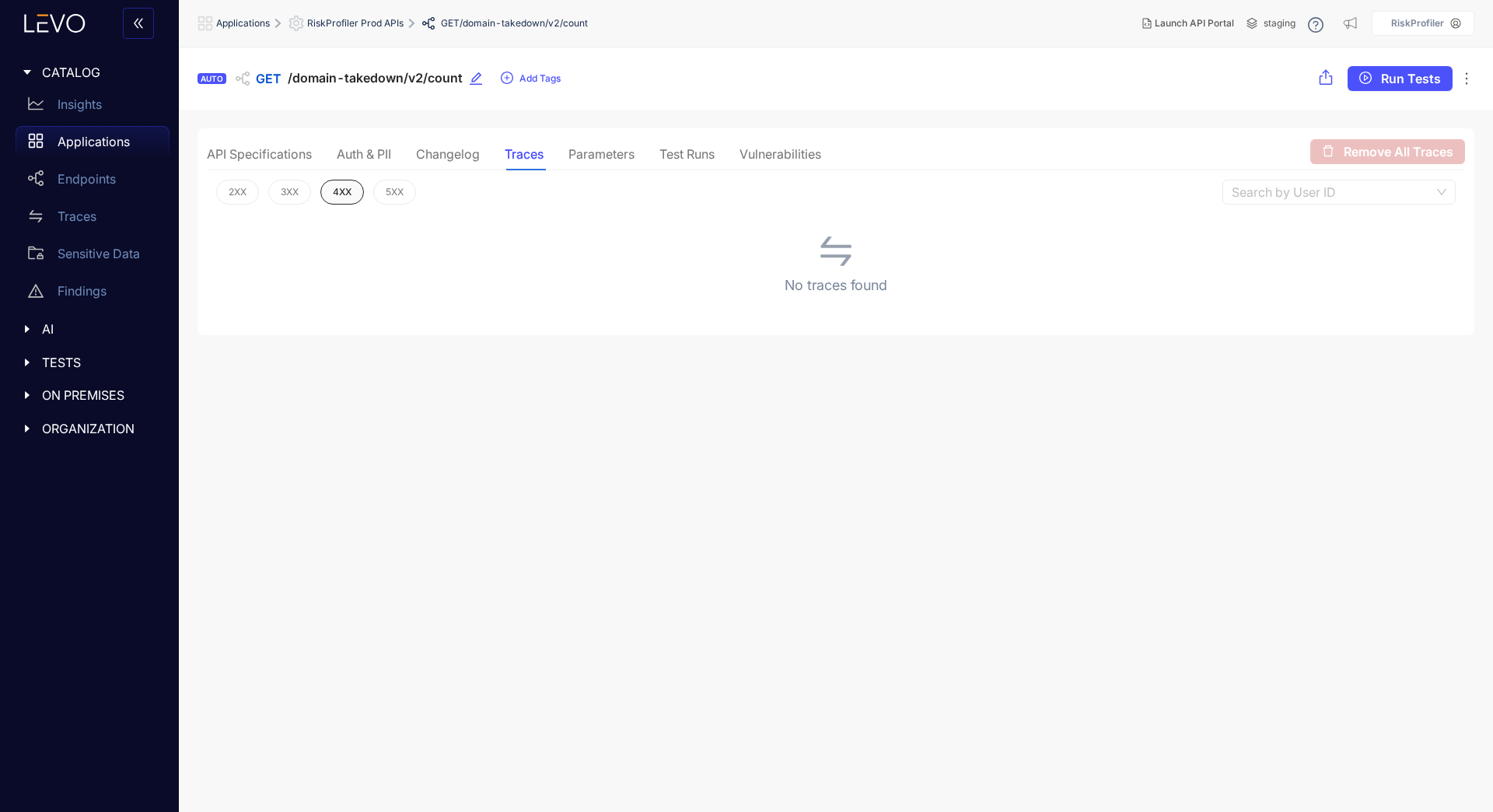
click at [338, 195] on span "4XX" at bounding box center [341, 192] width 18 height 11
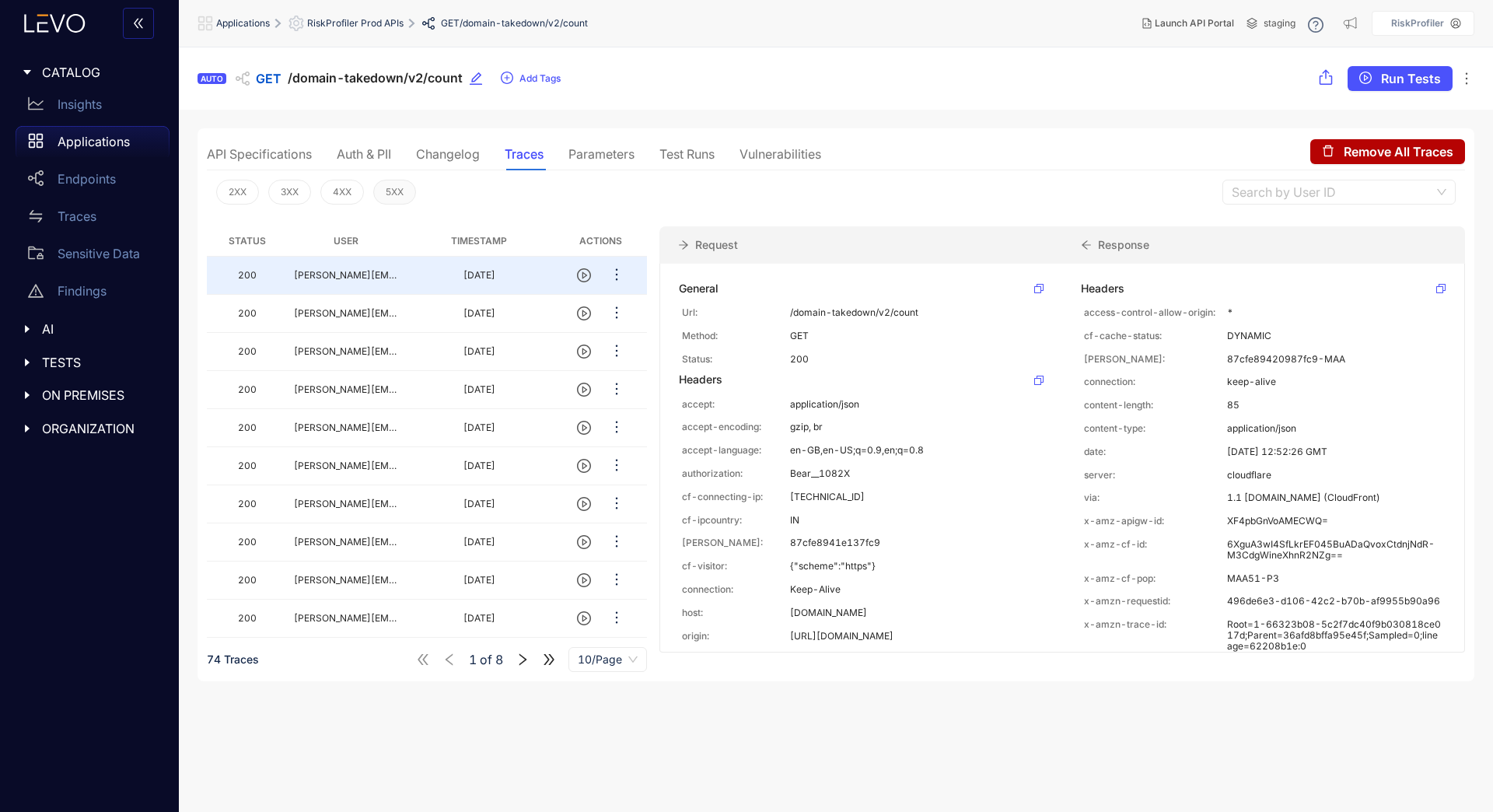
click at [388, 188] on span "5XX" at bounding box center [394, 192] width 18 height 11
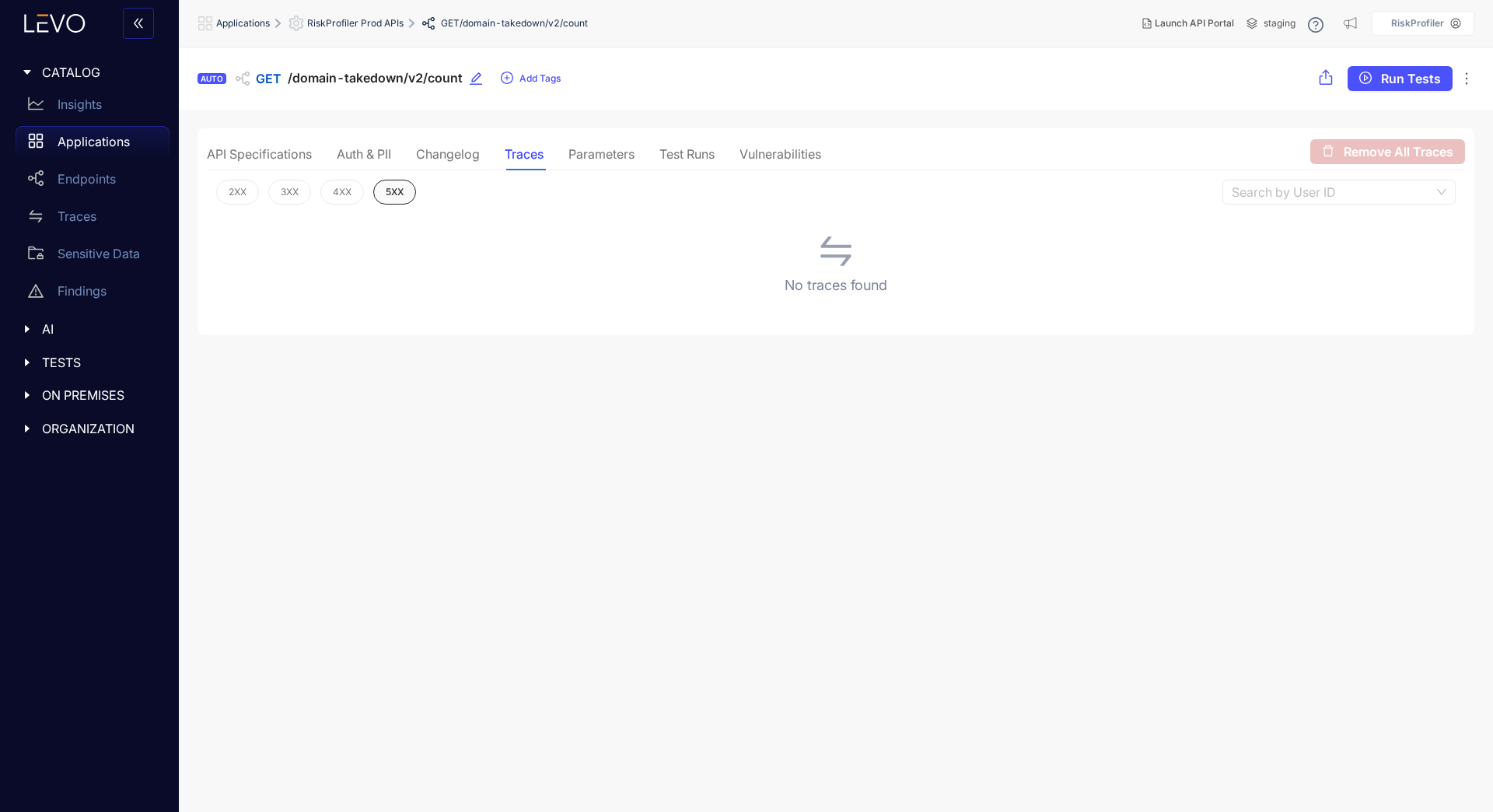
click at [388, 188] on span "5XX" at bounding box center [394, 192] width 18 height 11
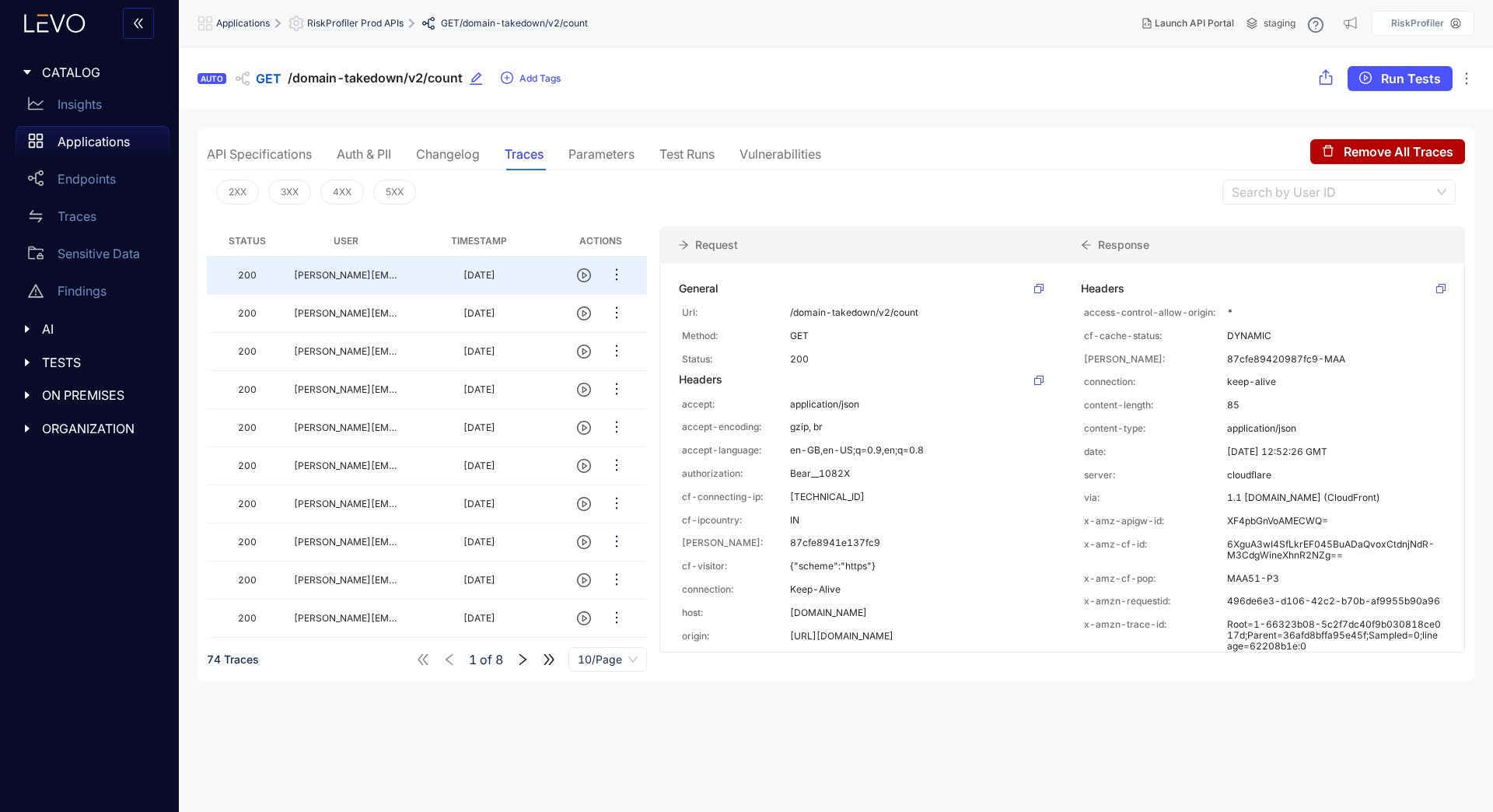
click at [621, 152] on div "Parameters" at bounding box center [601, 154] width 66 height 14
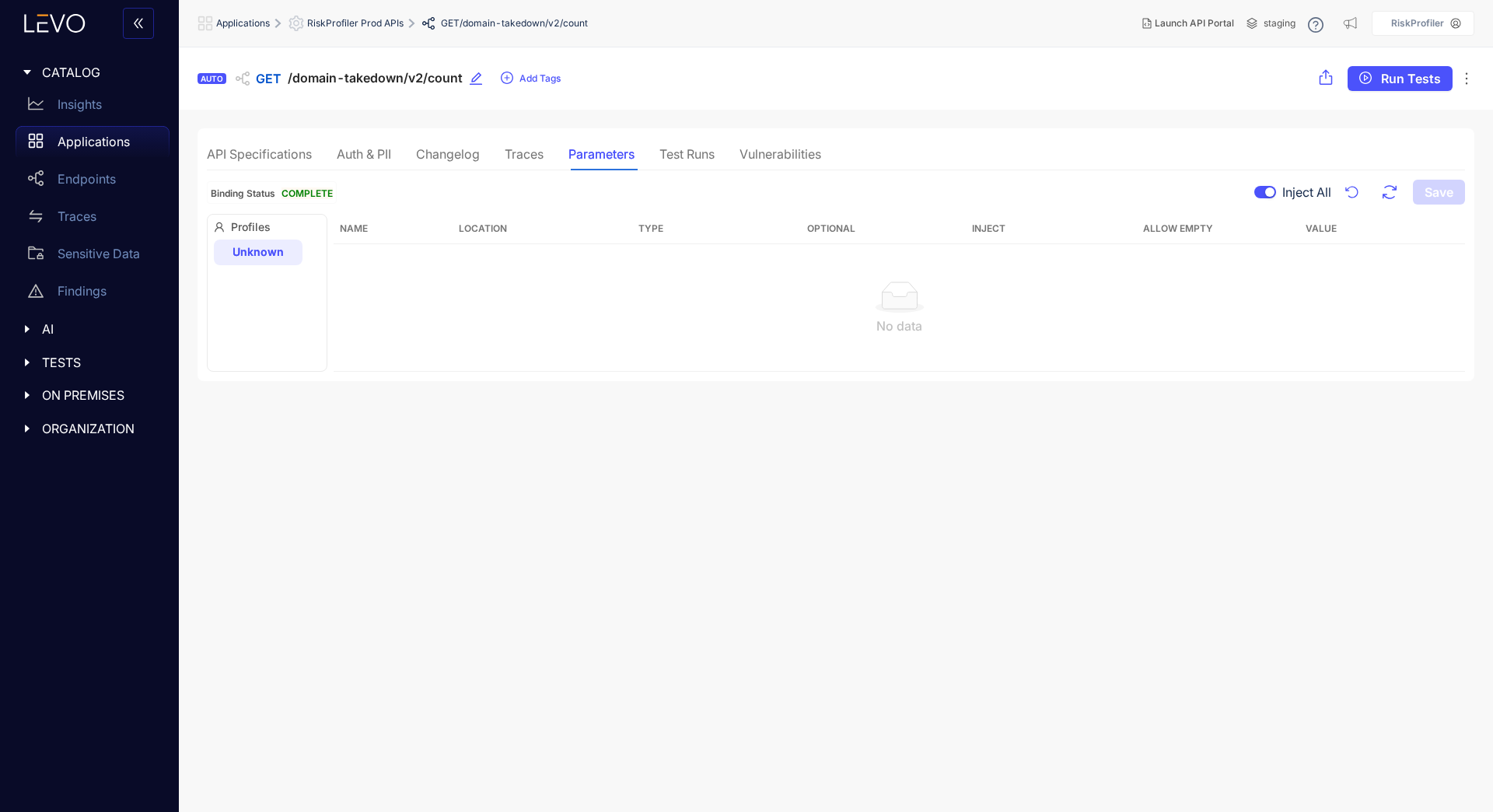
click at [284, 151] on div "API Specifications" at bounding box center [259, 154] width 105 height 14
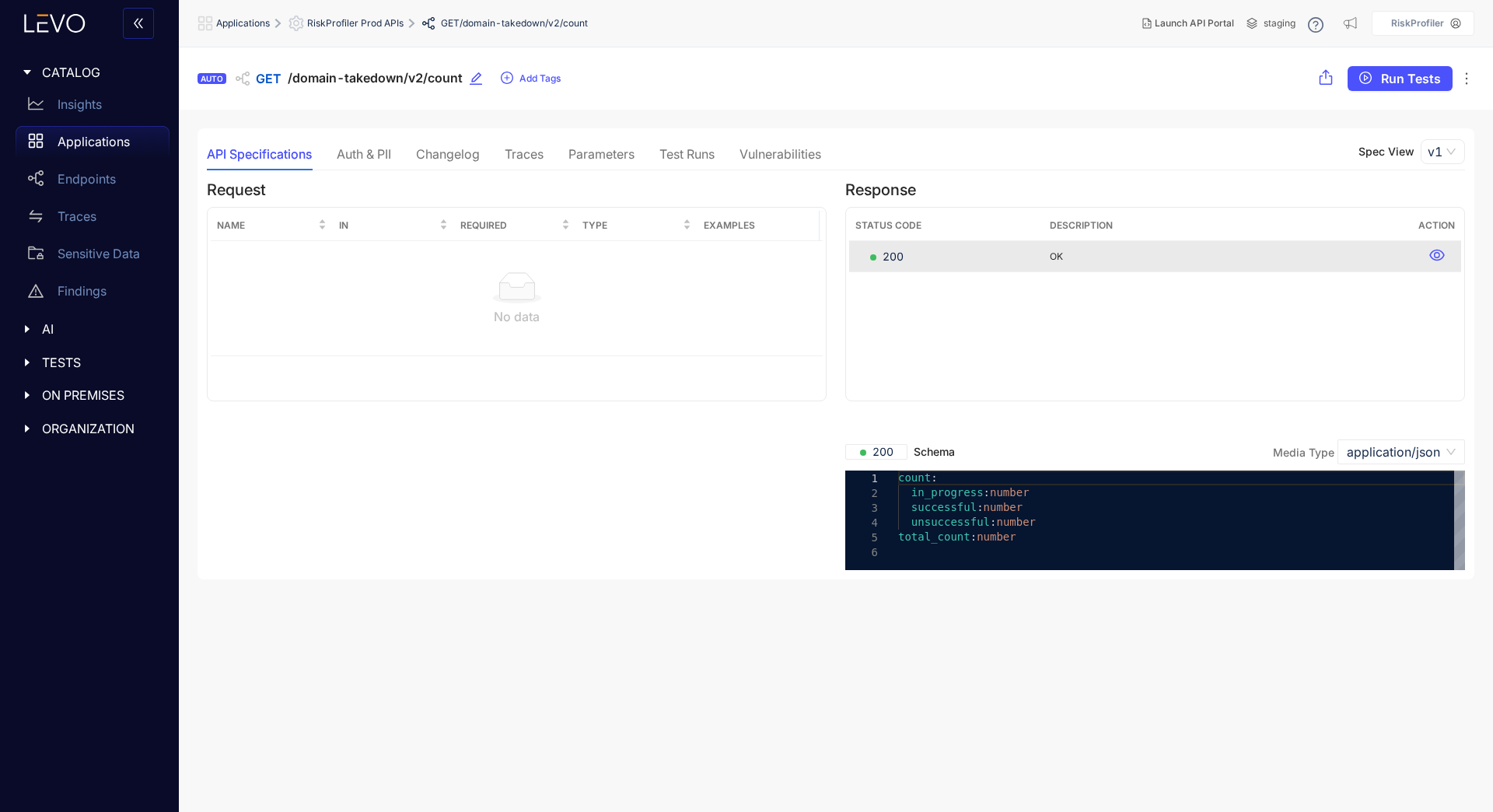
click at [921, 360] on div "Status Code Description Action 200 OK" at bounding box center [1155, 304] width 620 height 195
click at [1431, 252] on icon at bounding box center [1437, 254] width 15 height 11
click at [1438, 256] on icon at bounding box center [1437, 254] width 15 height 11
click at [1398, 254] on td "OK" at bounding box center [1227, 257] width 368 height 31
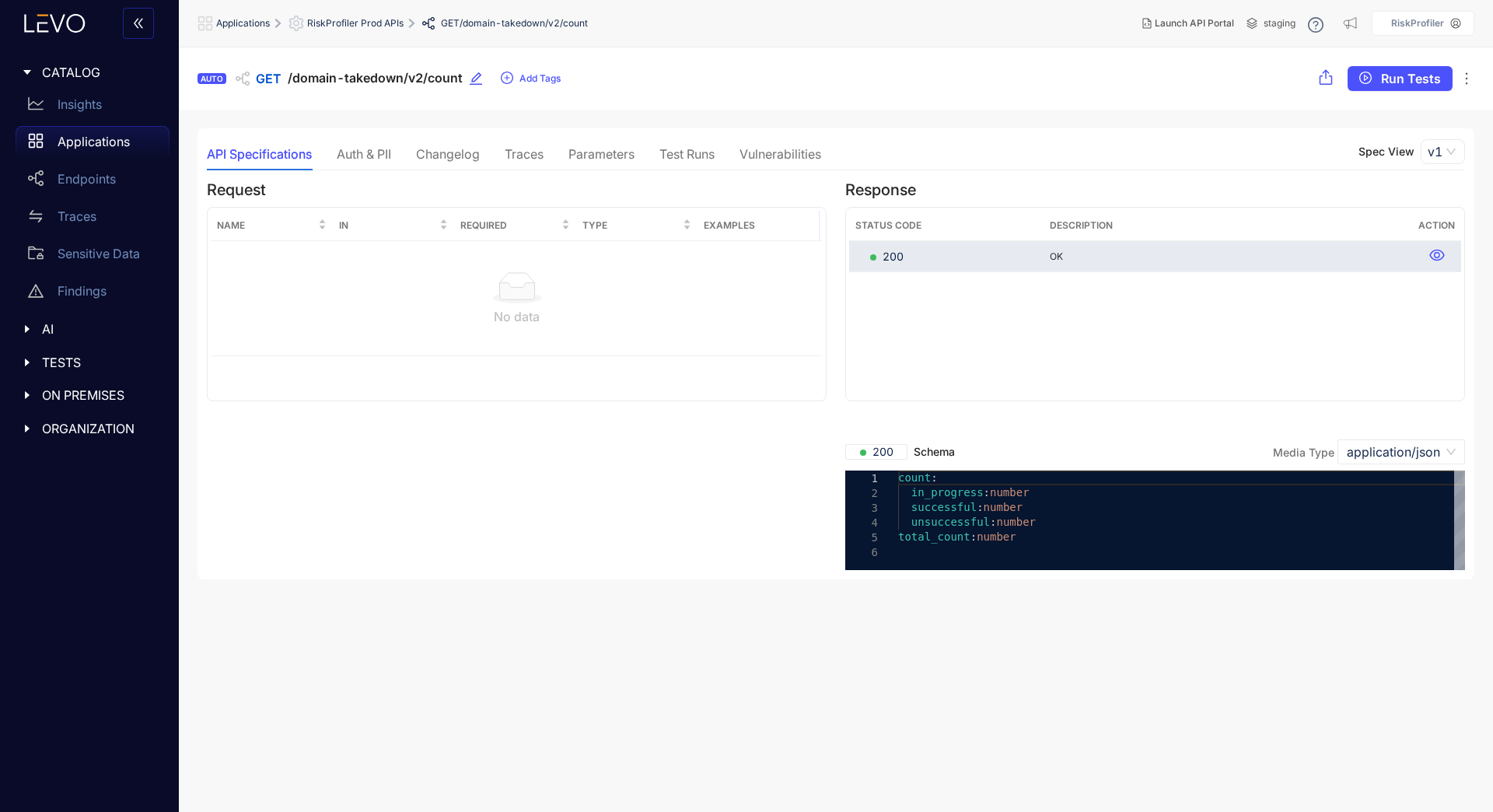
click at [875, 257] on span "200" at bounding box center [887, 256] width 33 height 16
click at [673, 320] on div "No data" at bounding box center [517, 316] width 599 height 14
click at [1422, 460] on span "application/json" at bounding box center [1401, 452] width 109 height 23
click at [248, 29] on div "Applications" at bounding box center [233, 23] width 72 height 16
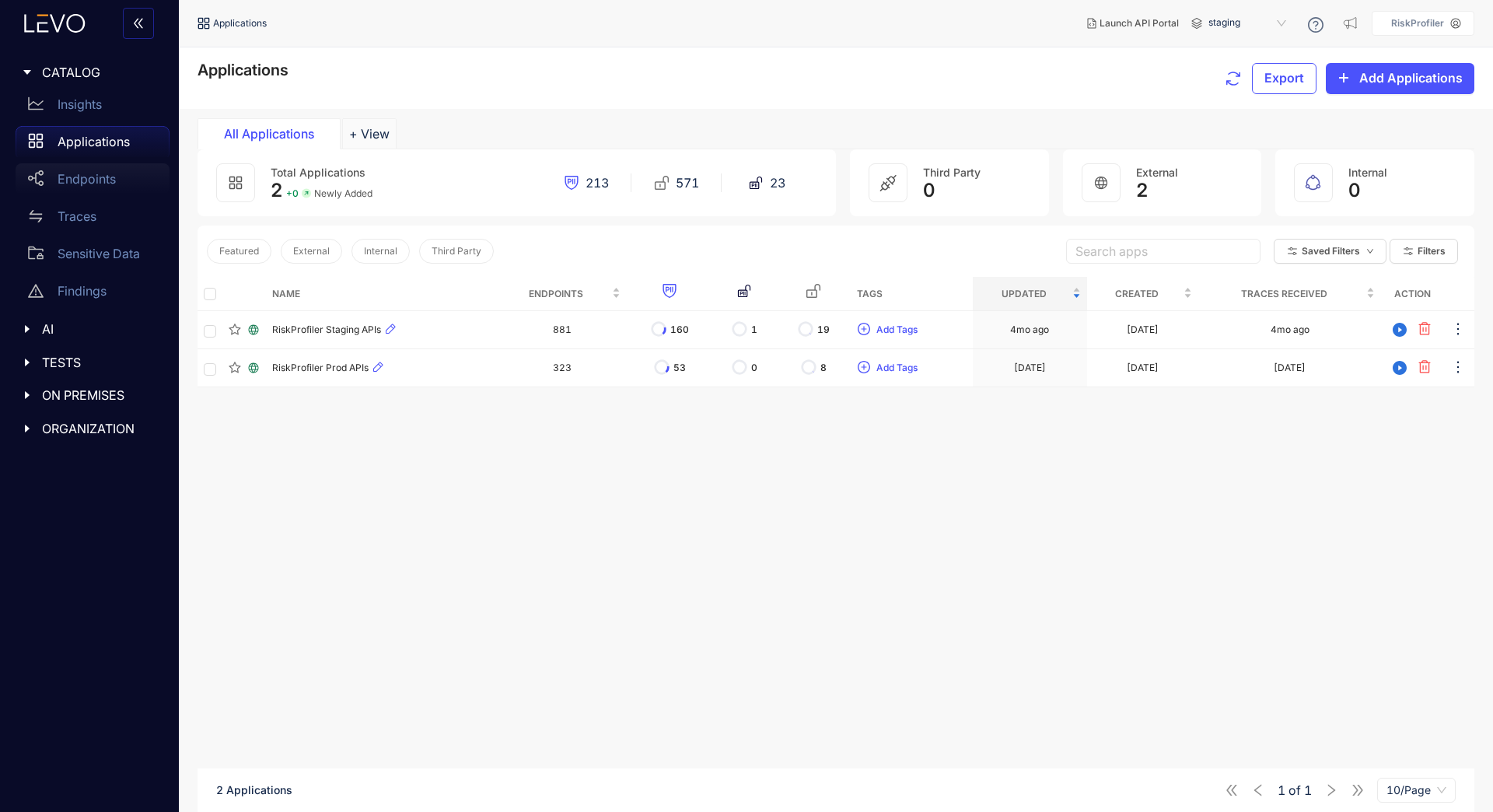
click at [113, 183] on p "Endpoints" at bounding box center [86, 179] width 58 height 14
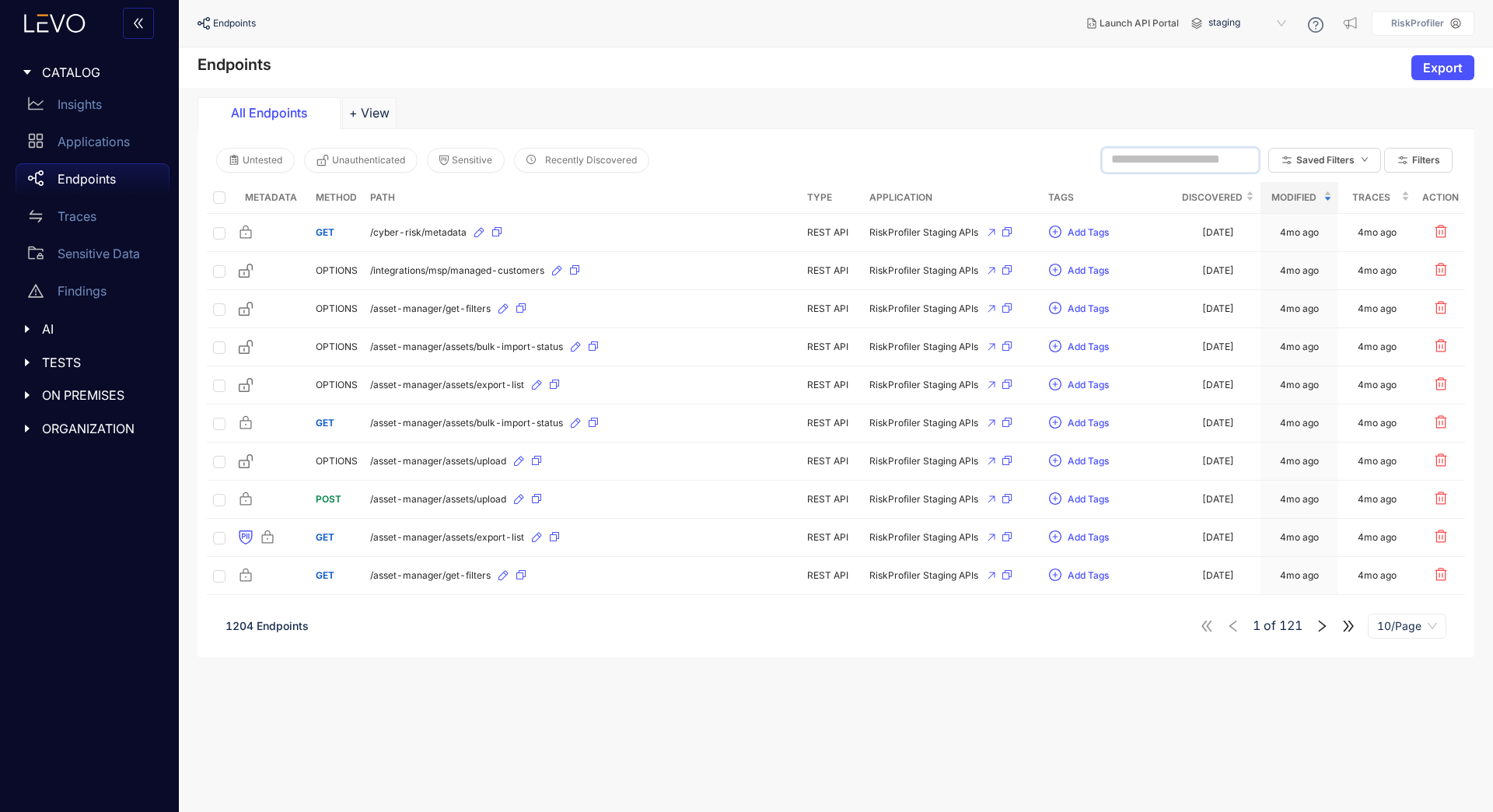
click at [1121, 159] on input "text" at bounding box center [1173, 159] width 124 height 14
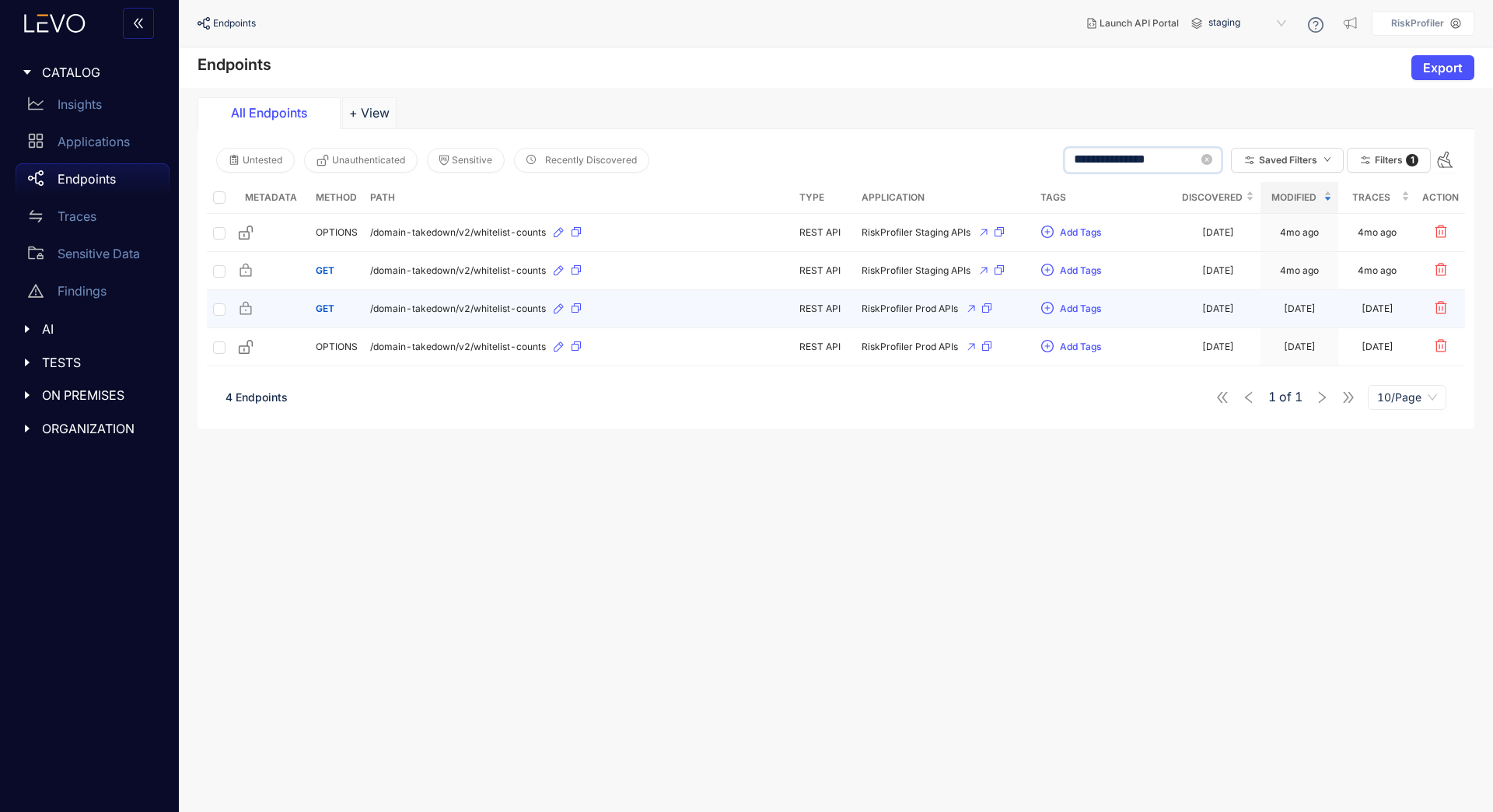
type input "**********"
click at [577, 314] on button "button" at bounding box center [576, 308] width 11 height 25
click at [486, 310] on span "/domain-takedown/v2/whitelist-counts" at bounding box center [458, 308] width 175 height 11
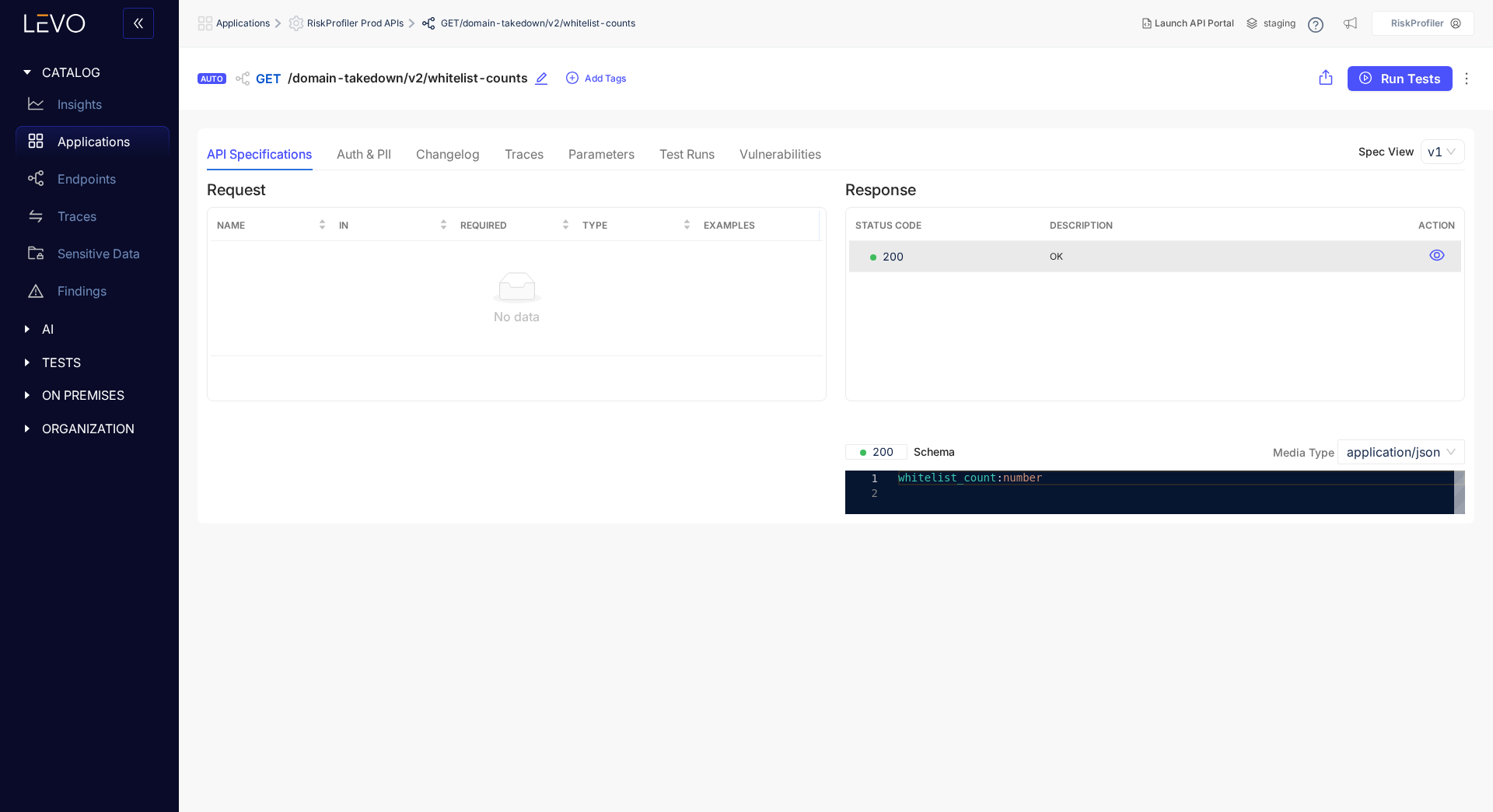
click at [580, 154] on div "Parameters" at bounding box center [601, 154] width 66 height 14
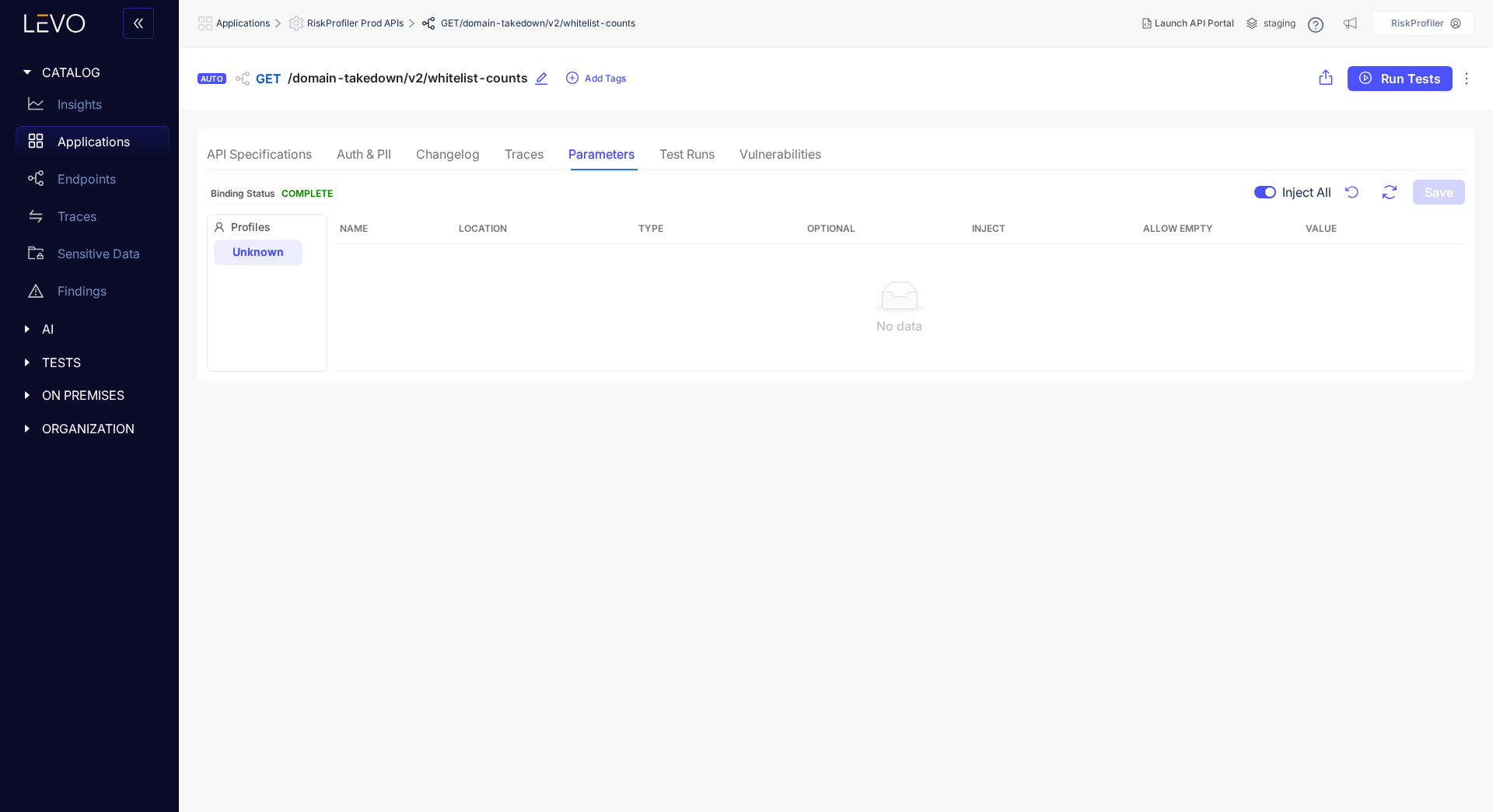
click at [686, 163] on div "Test Runs" at bounding box center [687, 154] width 56 height 33
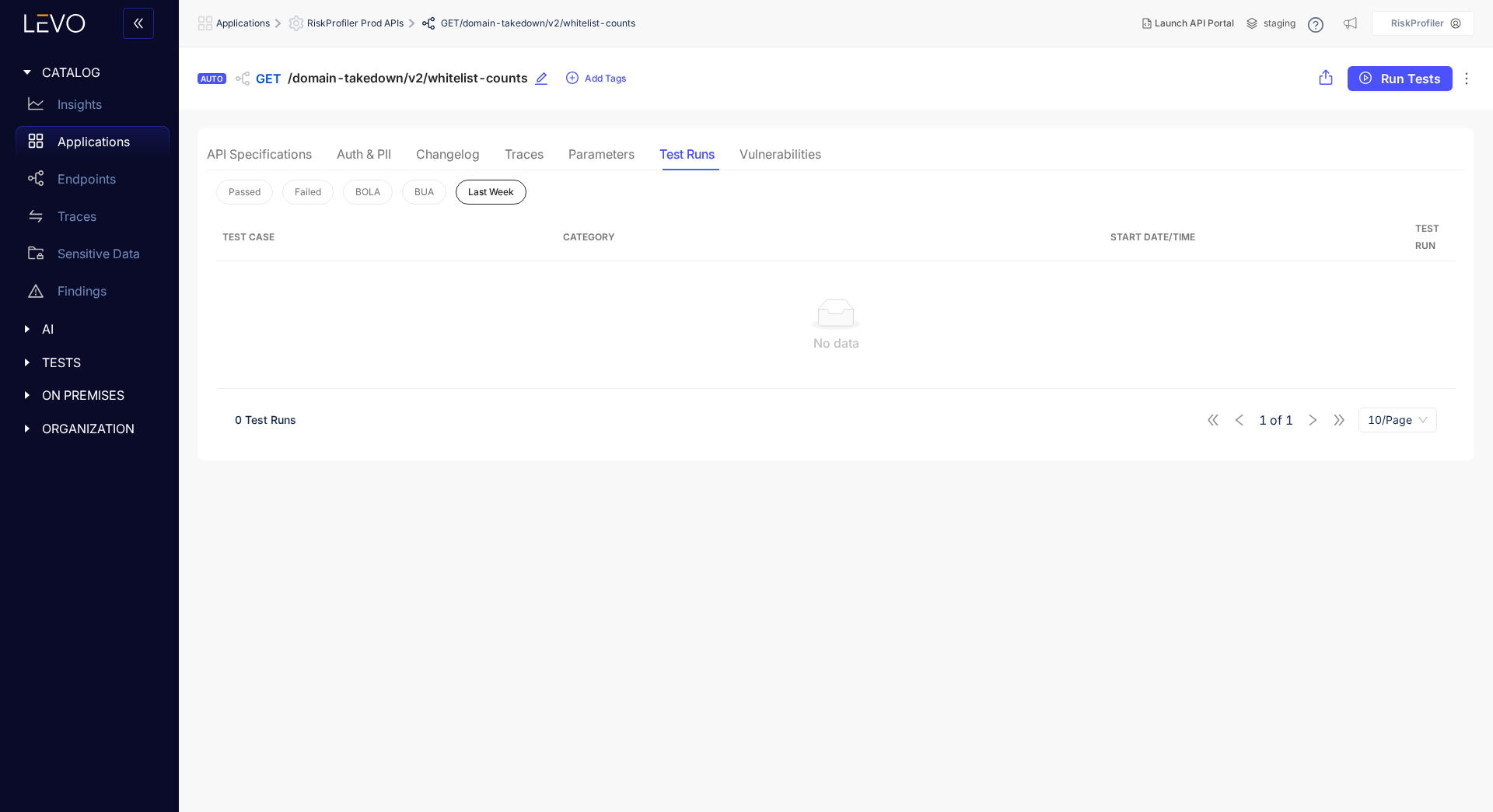
click at [532, 154] on div "Traces" at bounding box center [524, 154] width 39 height 14
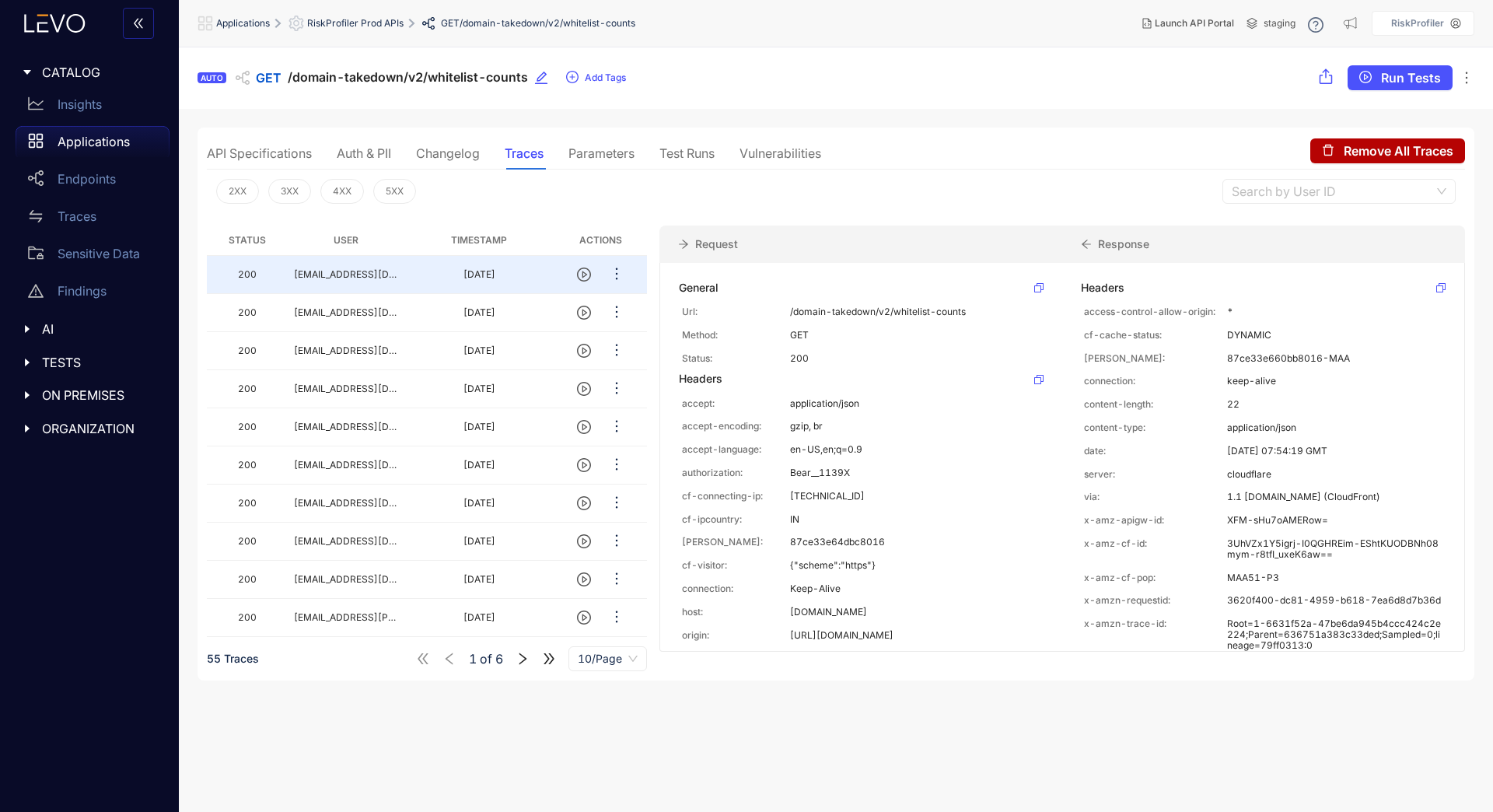
click at [610, 152] on div "Parameters" at bounding box center [601, 153] width 66 height 14
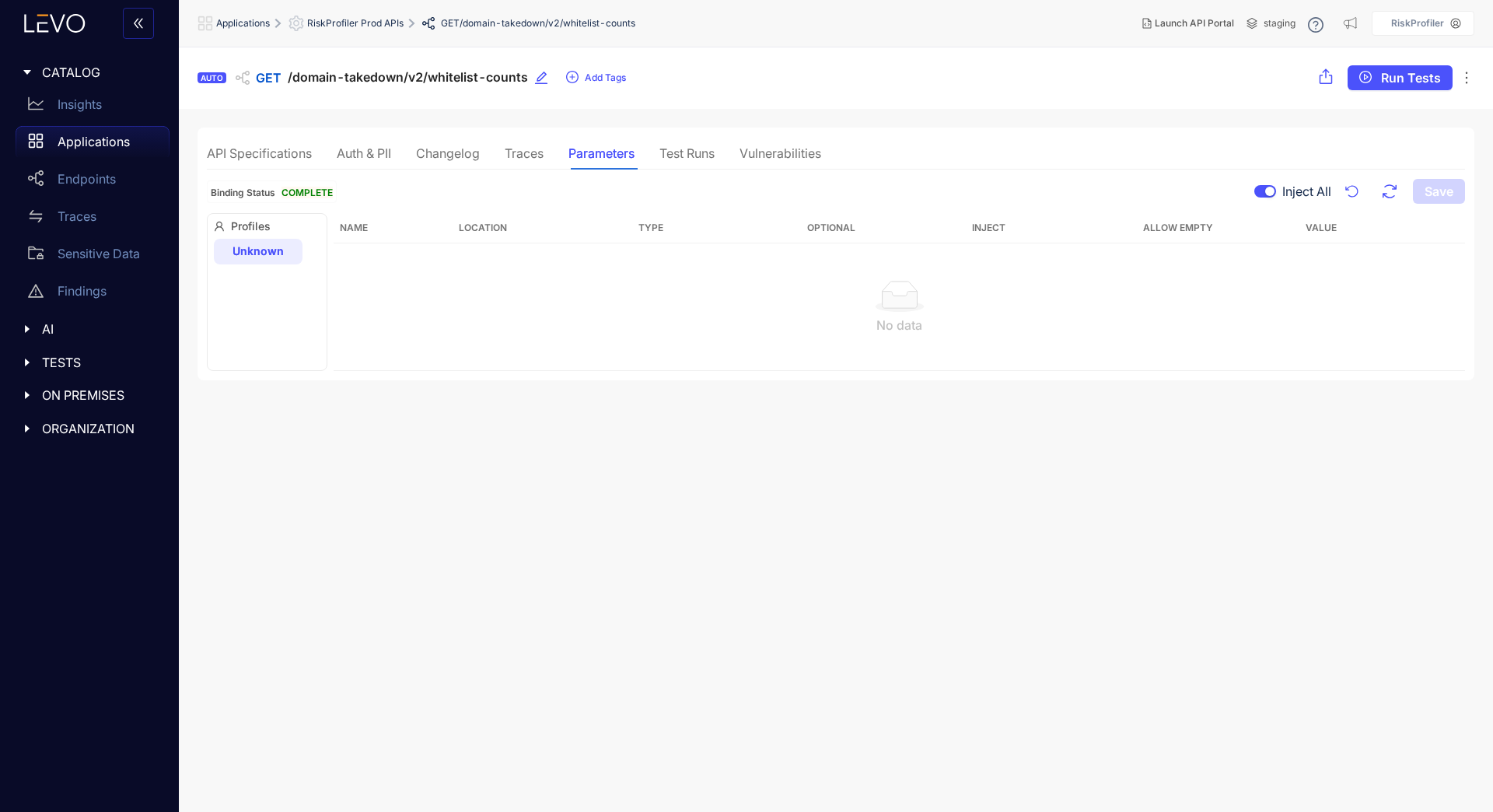
click at [538, 147] on div "Traces" at bounding box center [524, 153] width 39 height 14
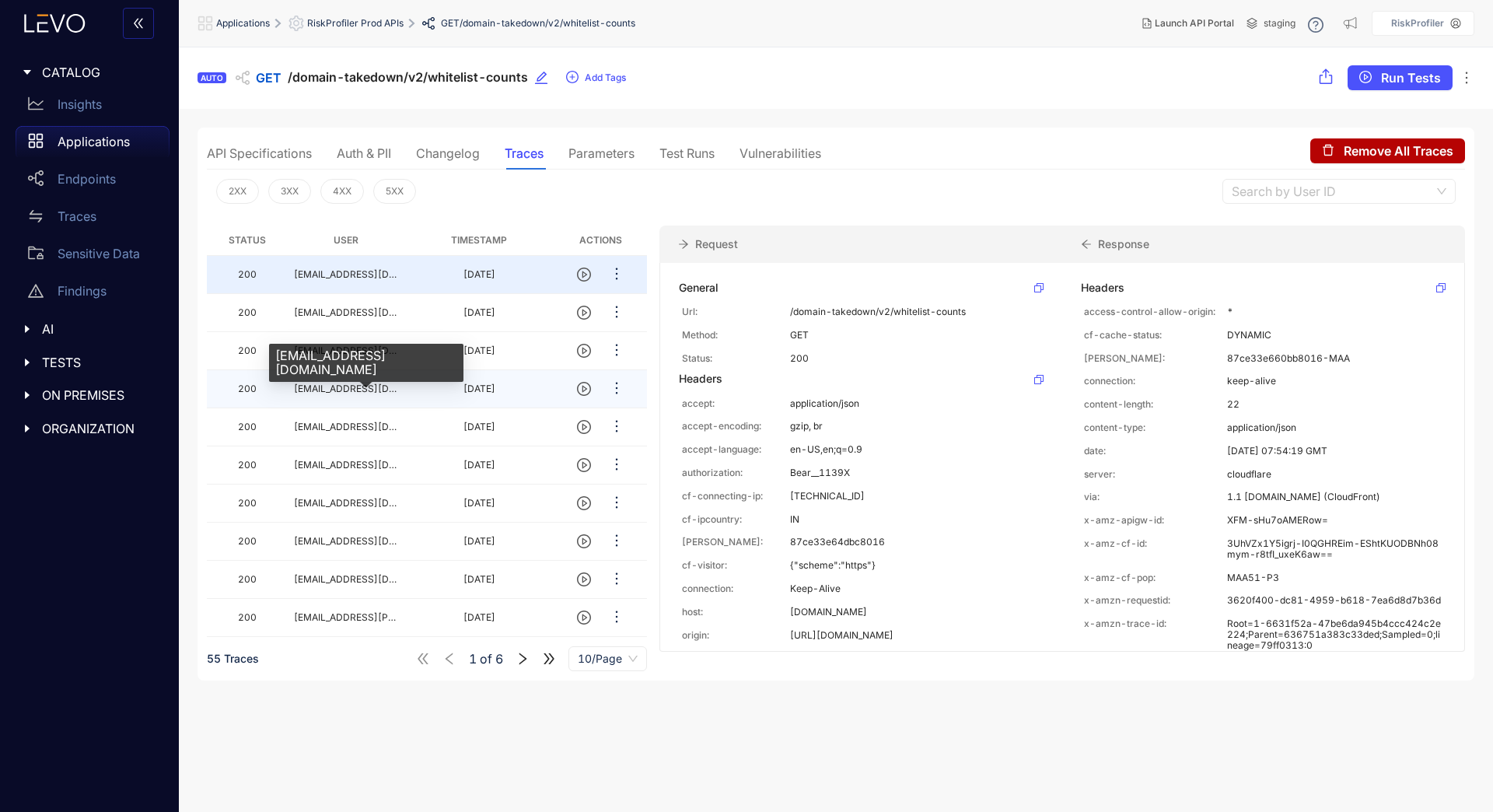
click at [381, 393] on span "[EMAIL_ADDRESS][DOMAIN_NAME]" at bounding box center [373, 387] width 161 height 11
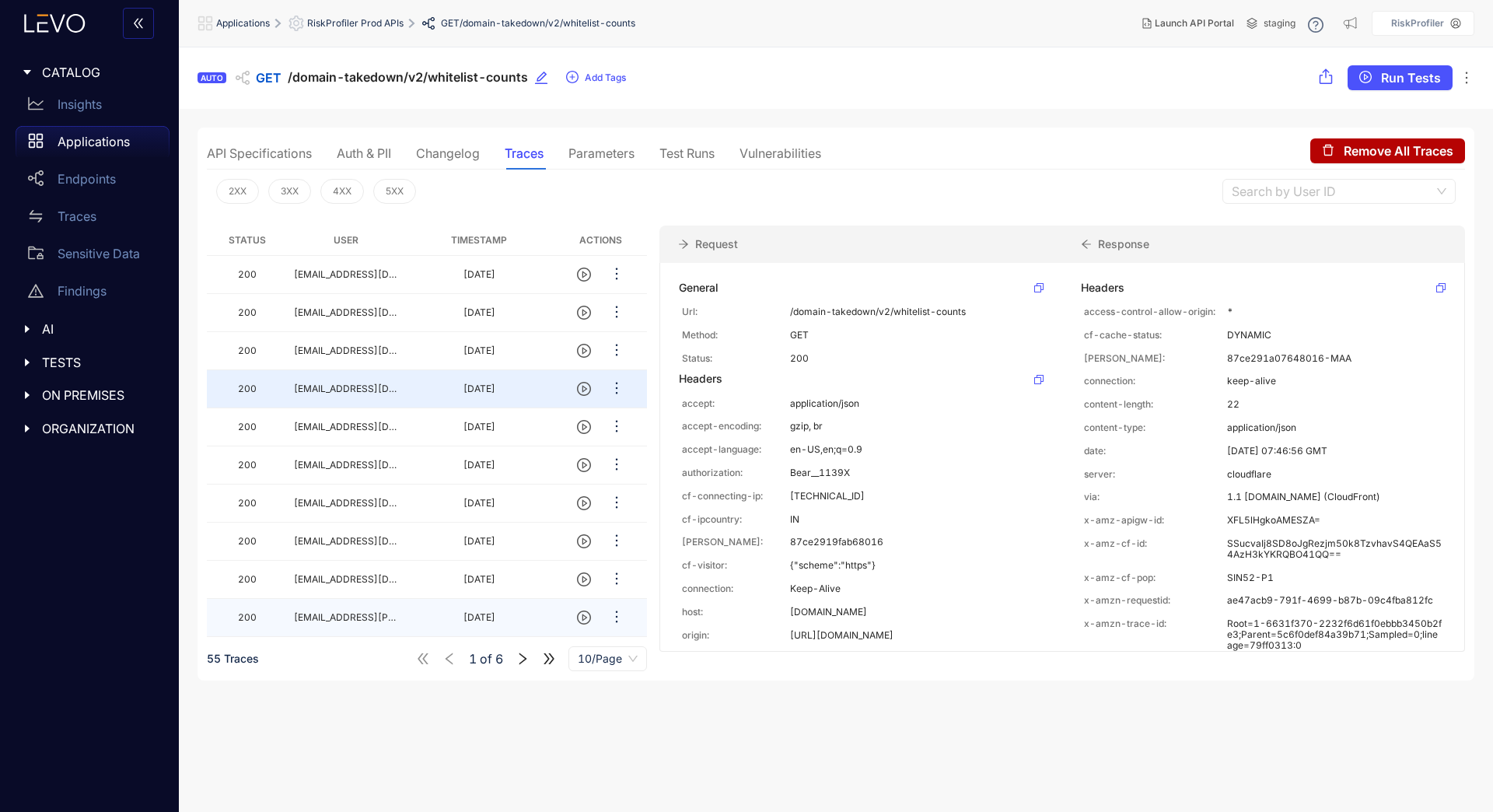
click at [359, 627] on td "[EMAIL_ADDRESS][PERSON_NAME][DOMAIN_NAME]" at bounding box center [345, 617] width 116 height 38
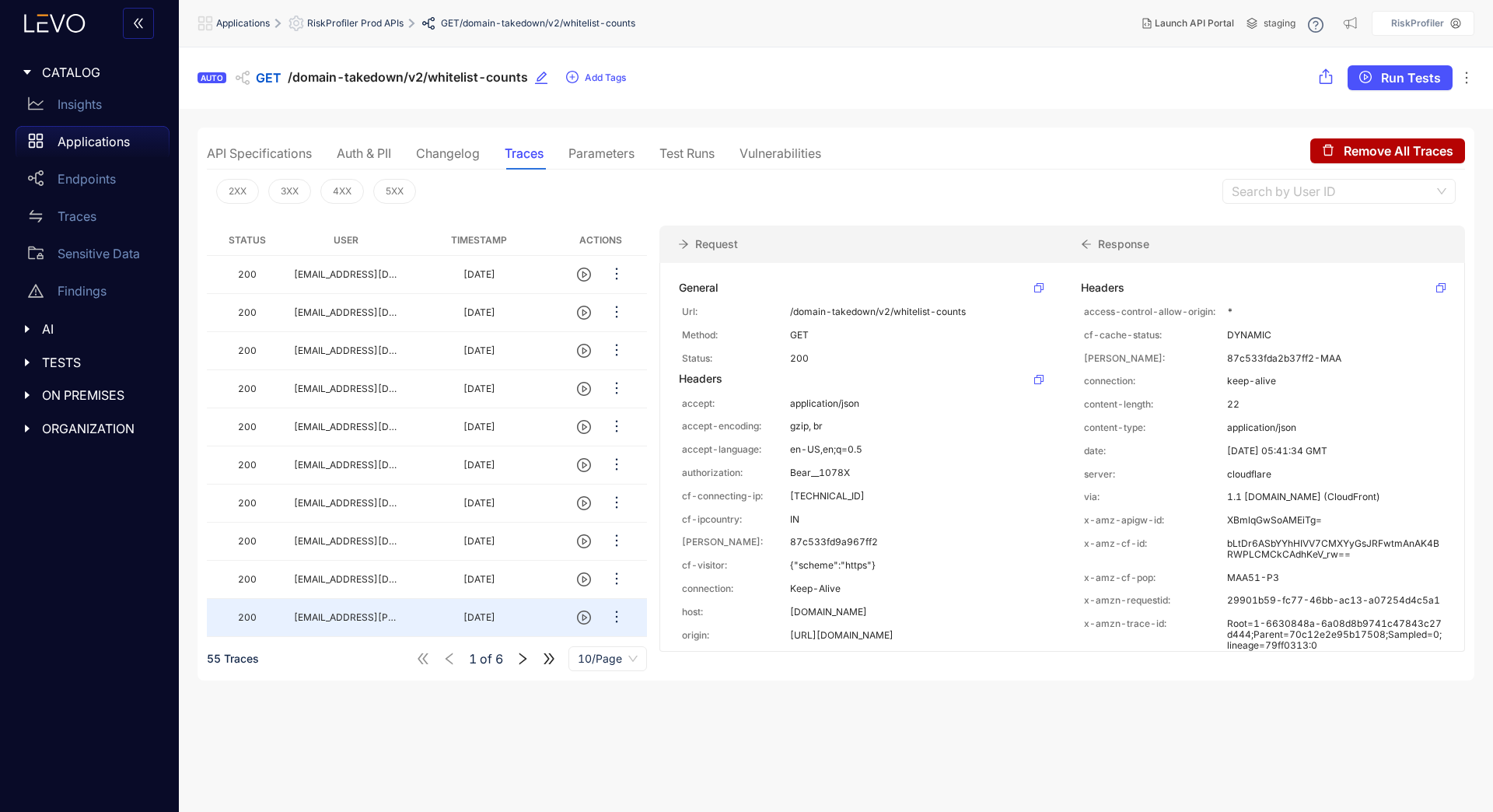
click at [608, 140] on div "Parameters" at bounding box center [601, 154] width 66 height 33
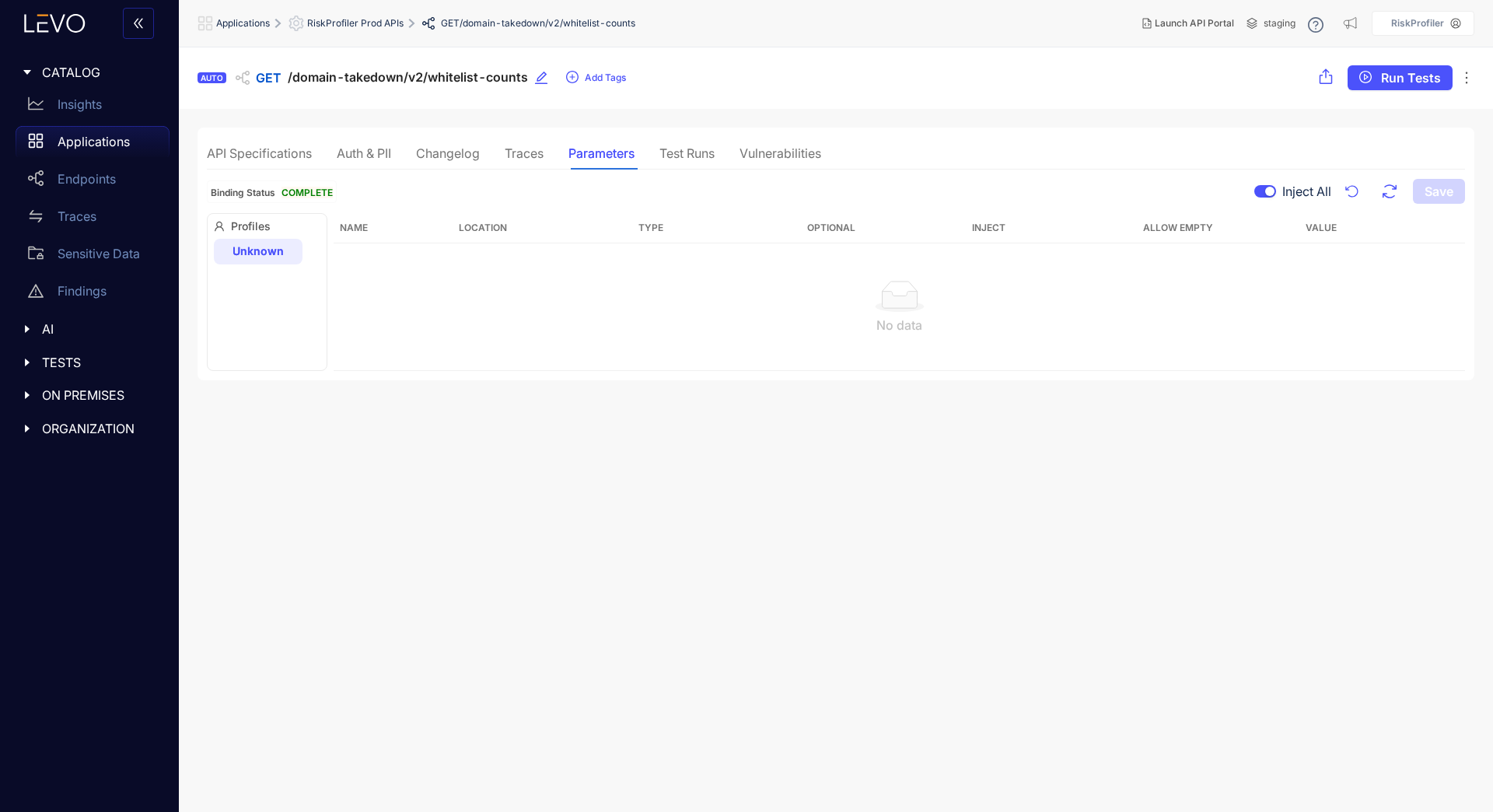
click at [684, 155] on div "Test Runs" at bounding box center [687, 153] width 56 height 14
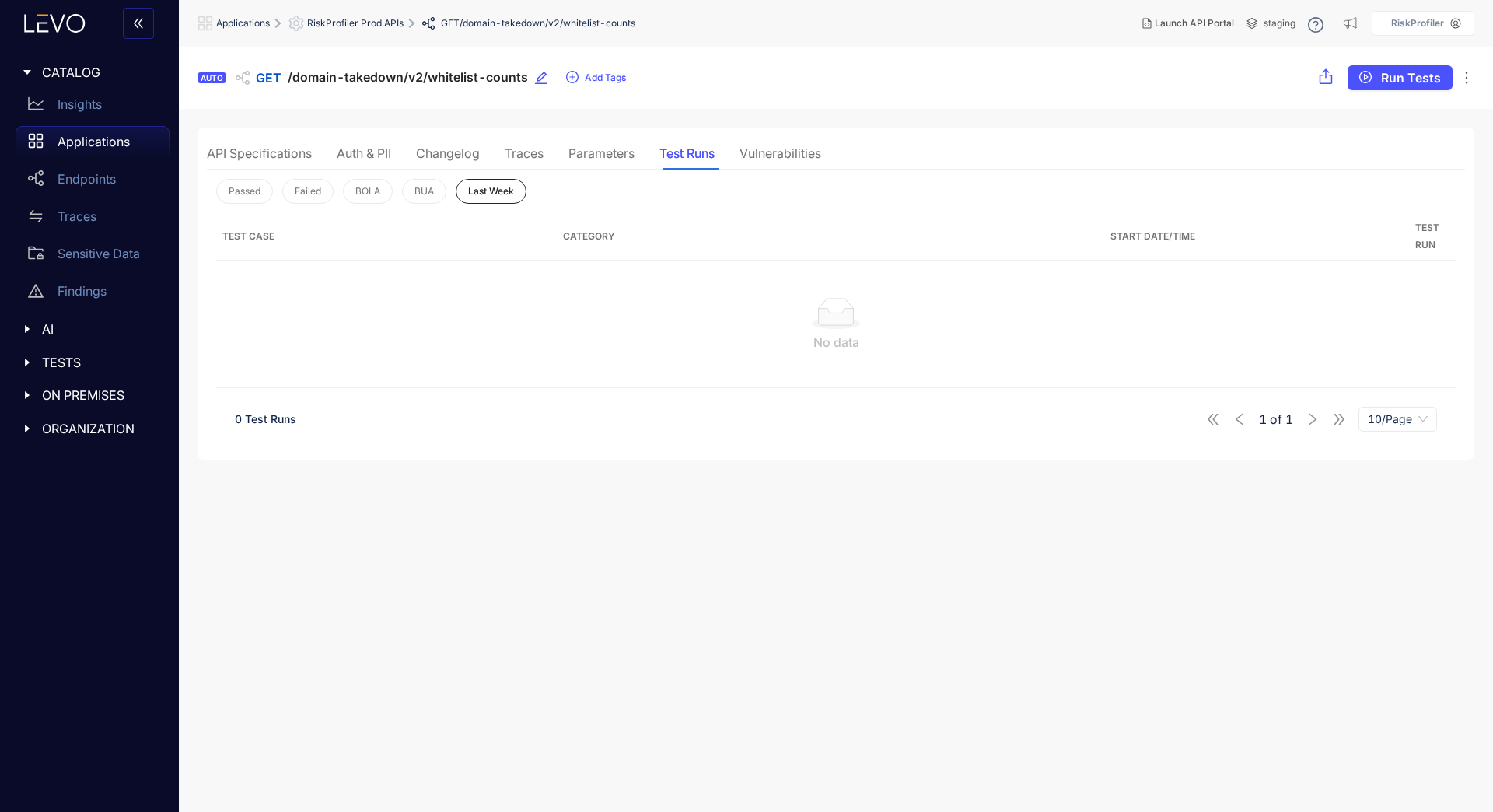
click at [744, 160] on div "Vulnerabilities" at bounding box center [780, 153] width 82 height 14
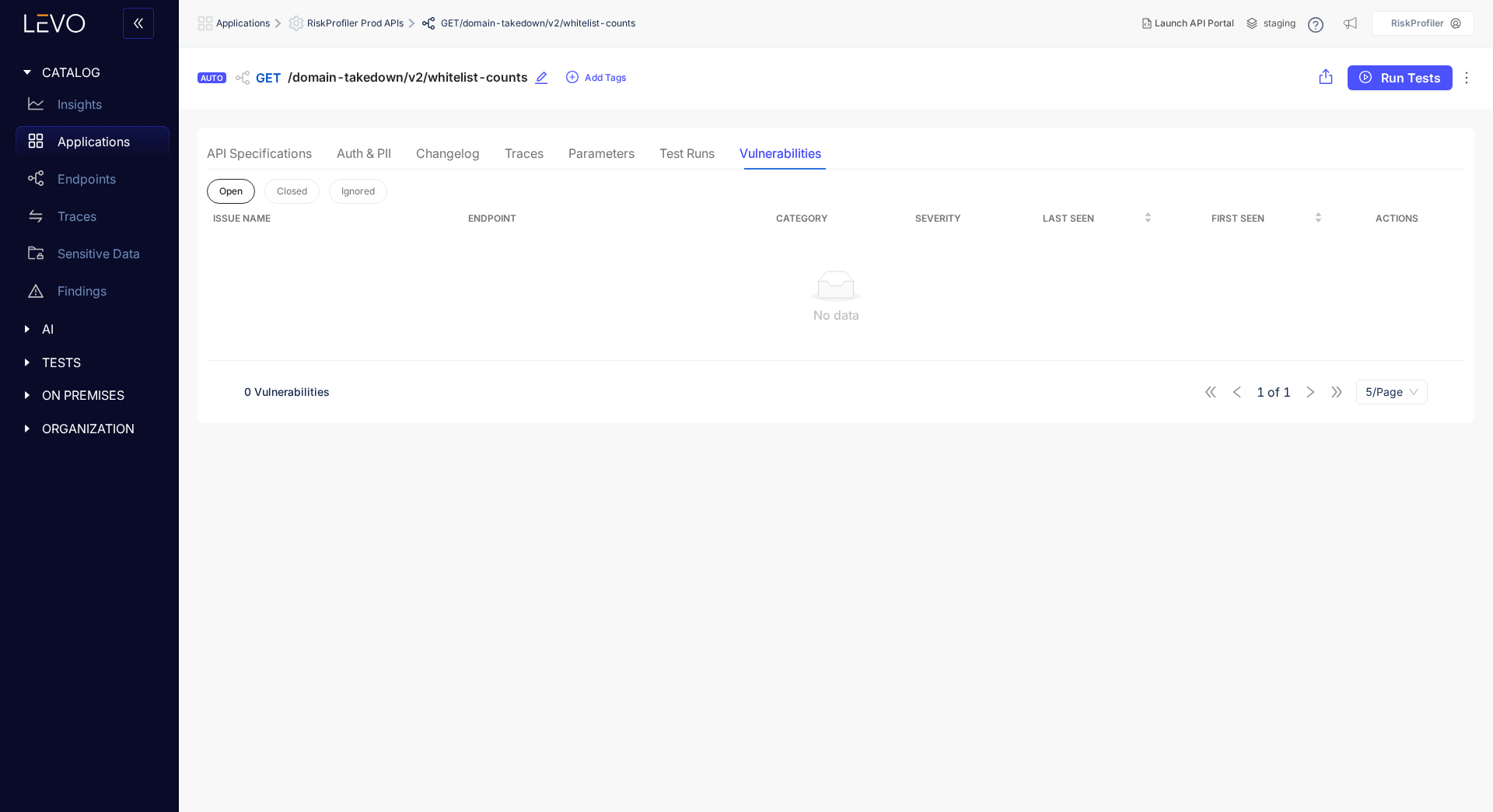
click at [427, 152] on div "Changelog" at bounding box center [447, 153] width 63 height 14
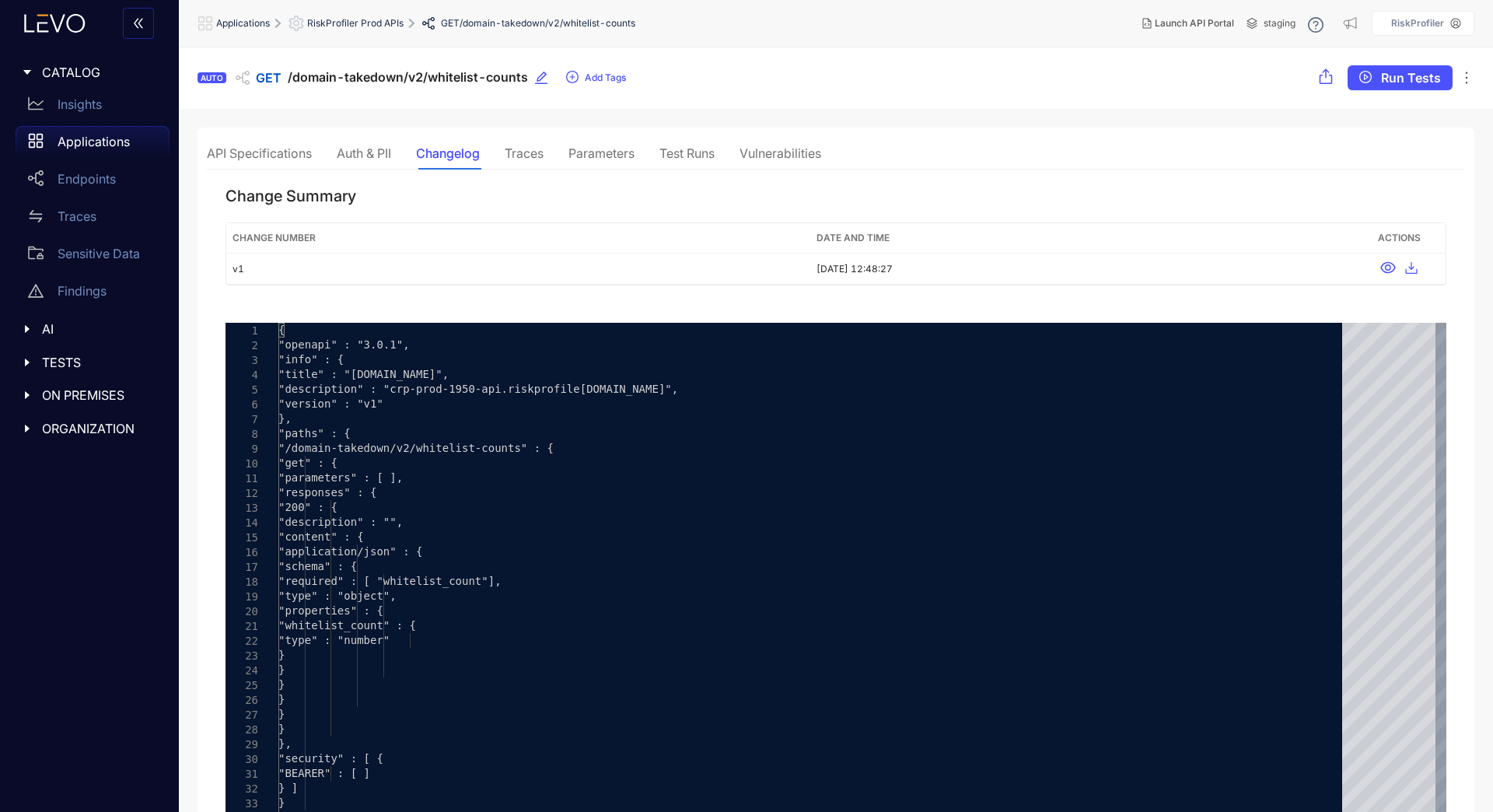
click at [375, 150] on div "Auth & PII" at bounding box center [364, 153] width 55 height 14
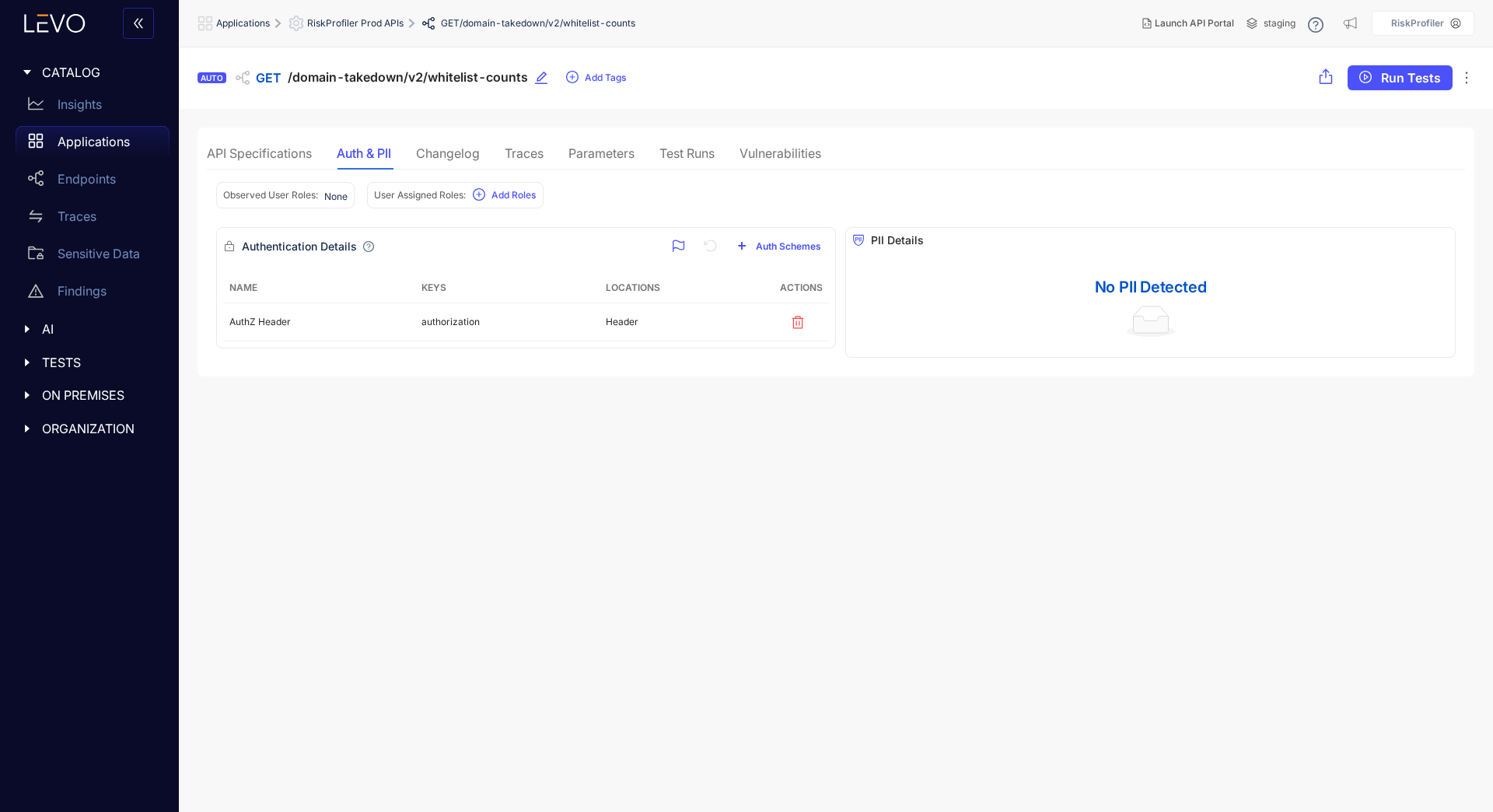
click at [455, 148] on div "Changelog" at bounding box center [447, 153] width 63 height 14
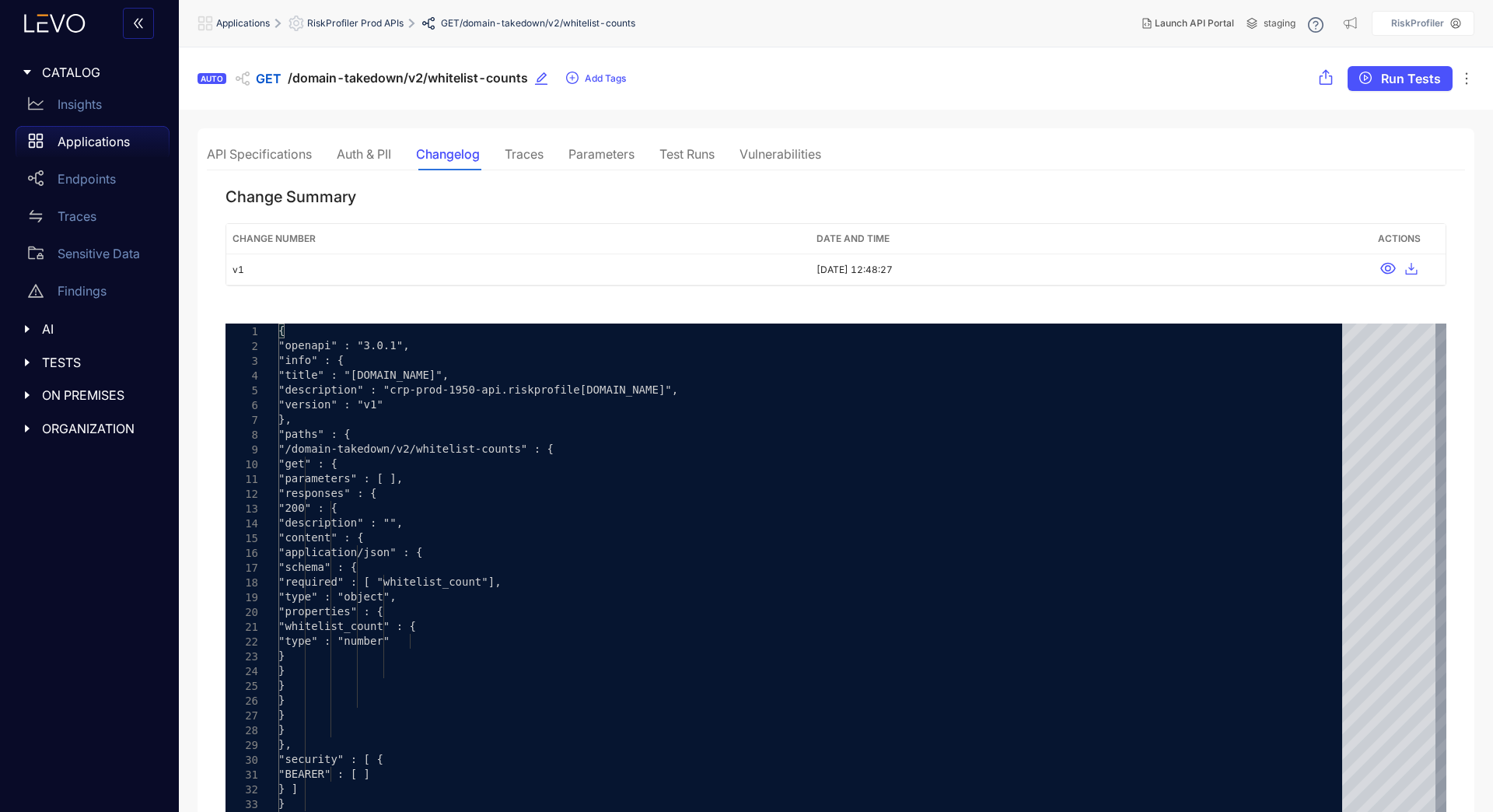
click at [357, 147] on div "Auth & PII" at bounding box center [364, 154] width 55 height 14
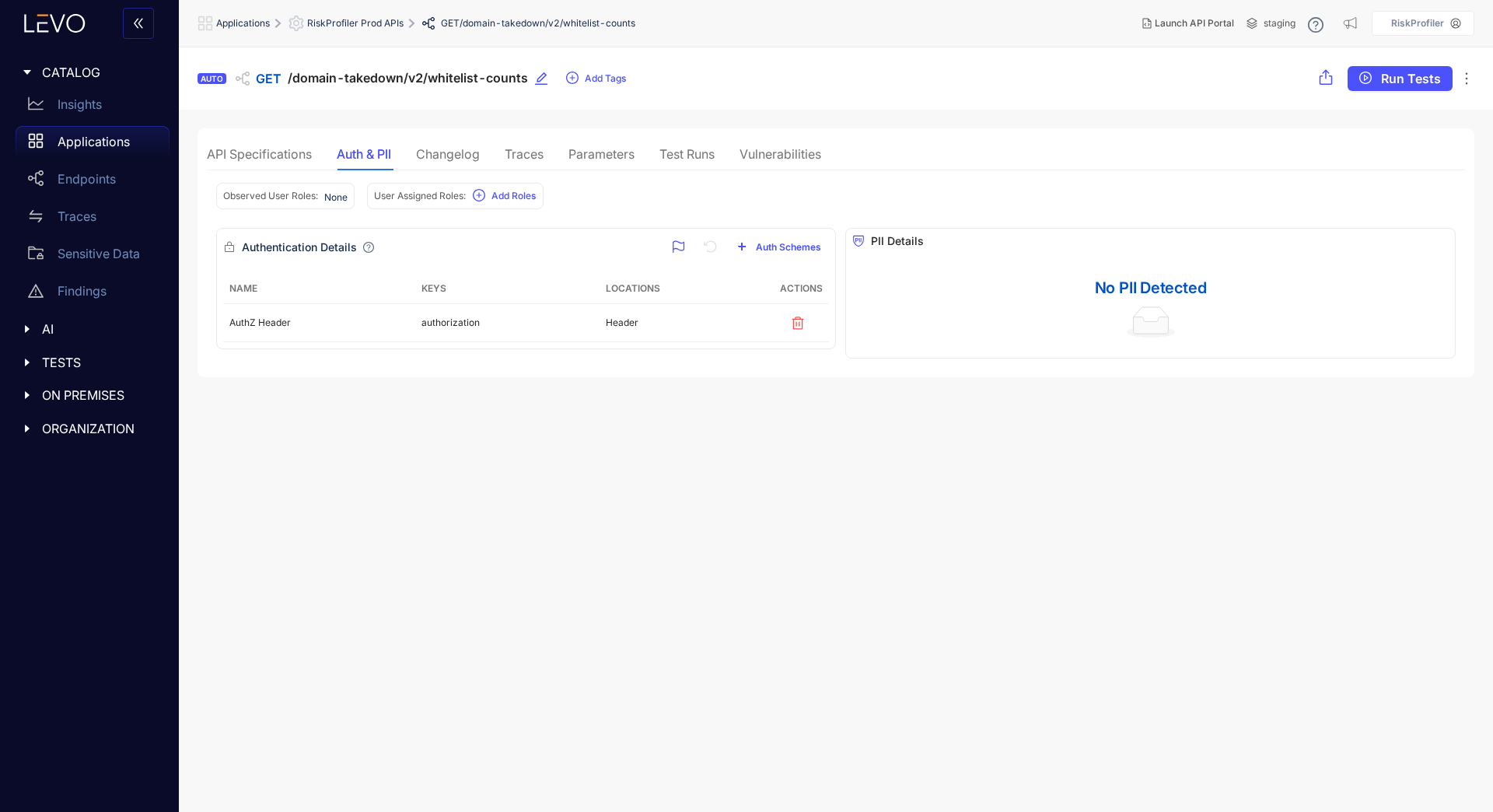
click at [256, 159] on div "API Specifications" at bounding box center [259, 154] width 105 height 14
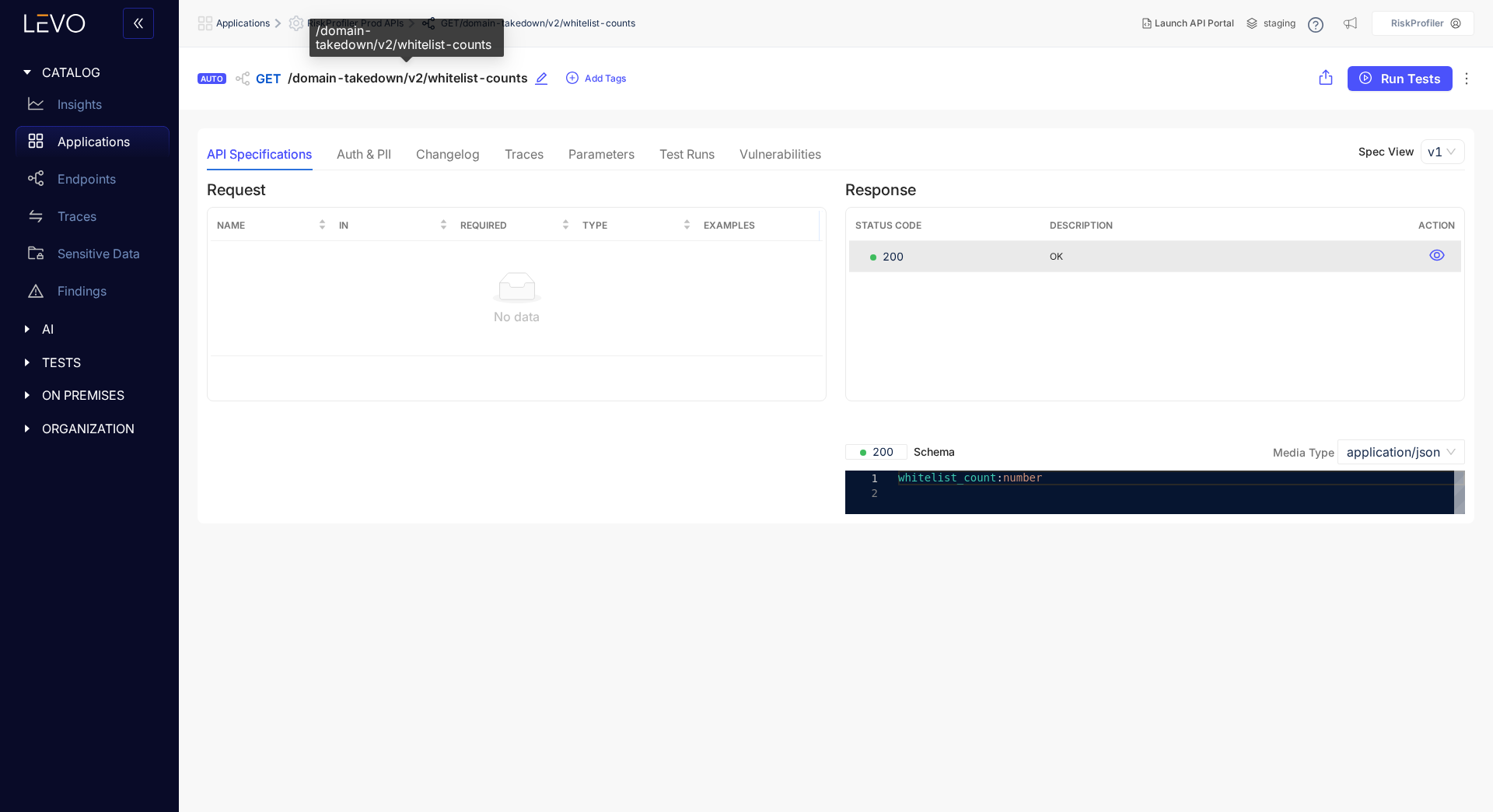
click at [479, 82] on span "/domain-takedown/v2/whitelist-counts" at bounding box center [407, 77] width 241 height 15
copy div "/domain-takedown/v2/whitelist-counts Add Tags Run Tests"
